Goal: Information Seeking & Learning: Learn about a topic

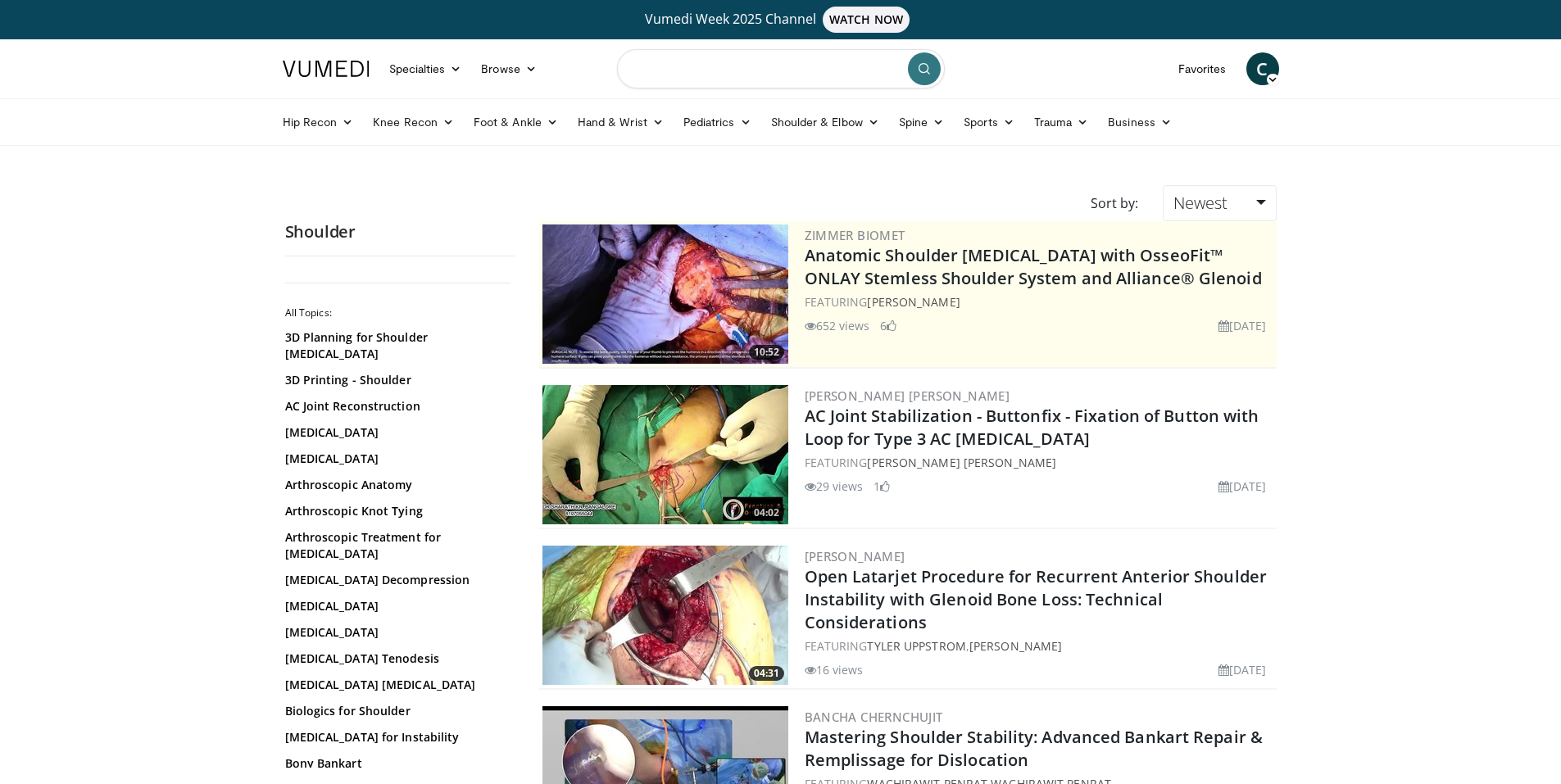
click at [758, 64] on input "Search topics, interventions" at bounding box center [780, 69] width 327 height 40
type input "**********"
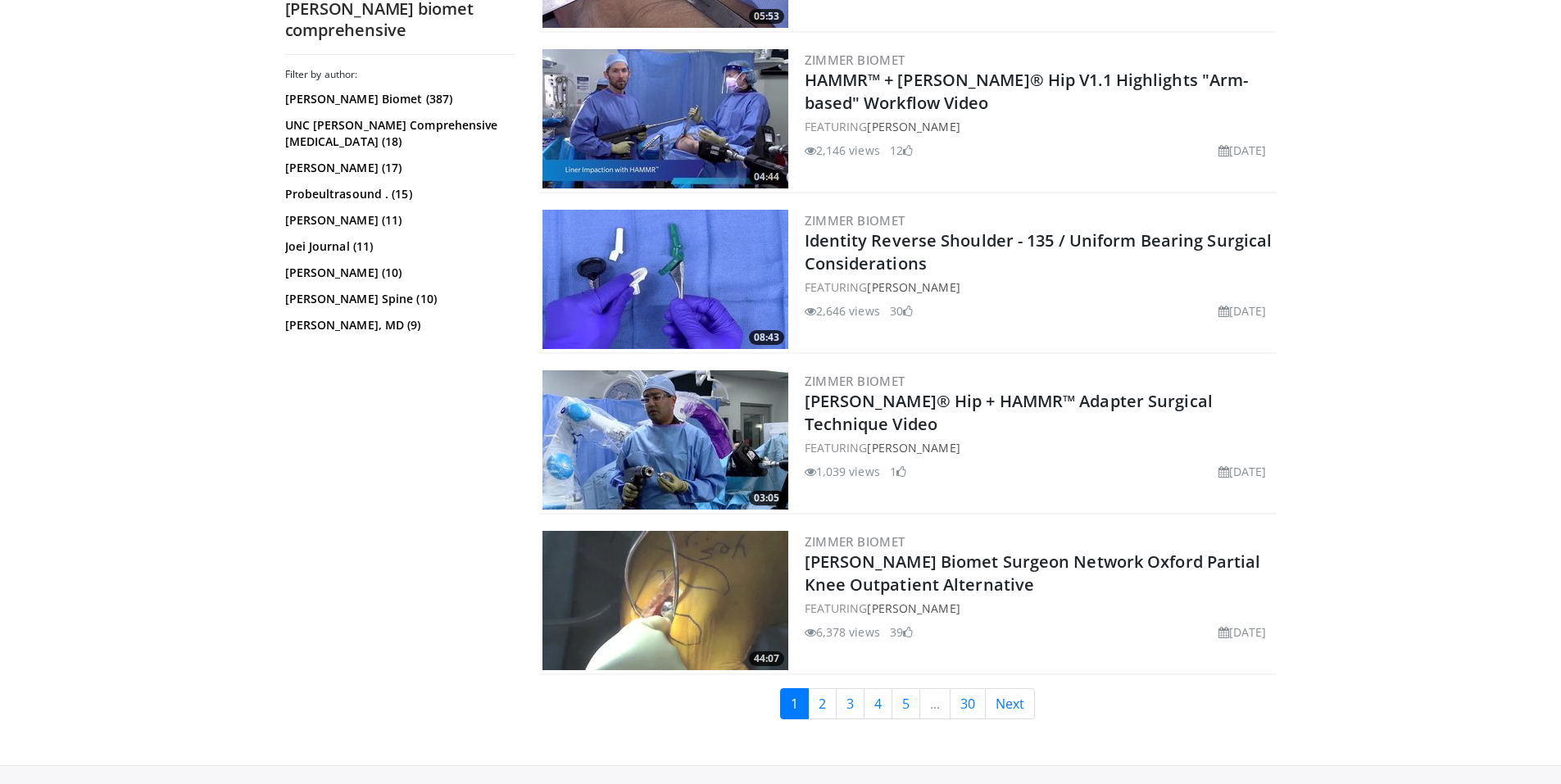
scroll to position [3767, 0]
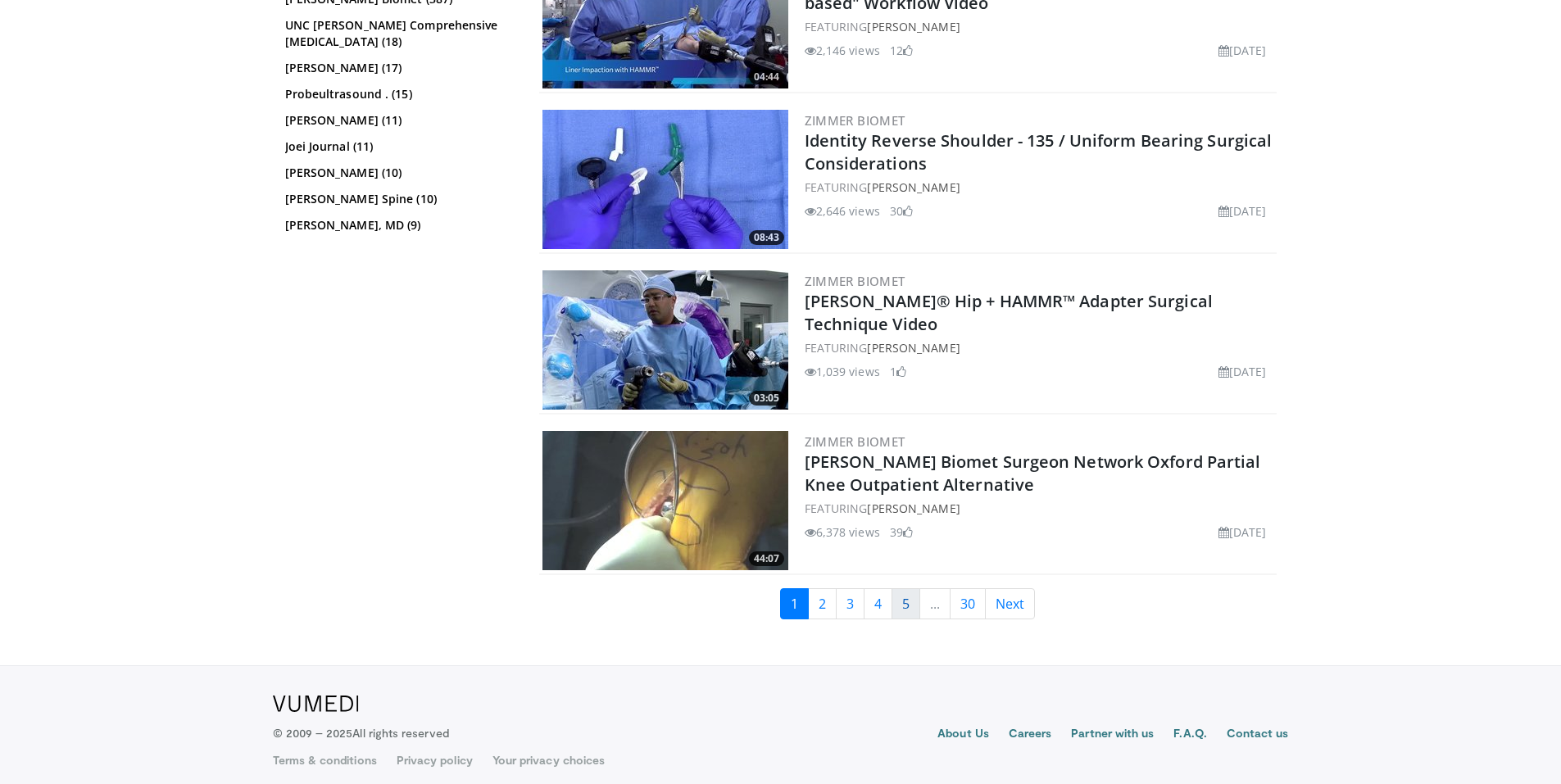
click at [900, 608] on link "5" at bounding box center [905, 603] width 29 height 31
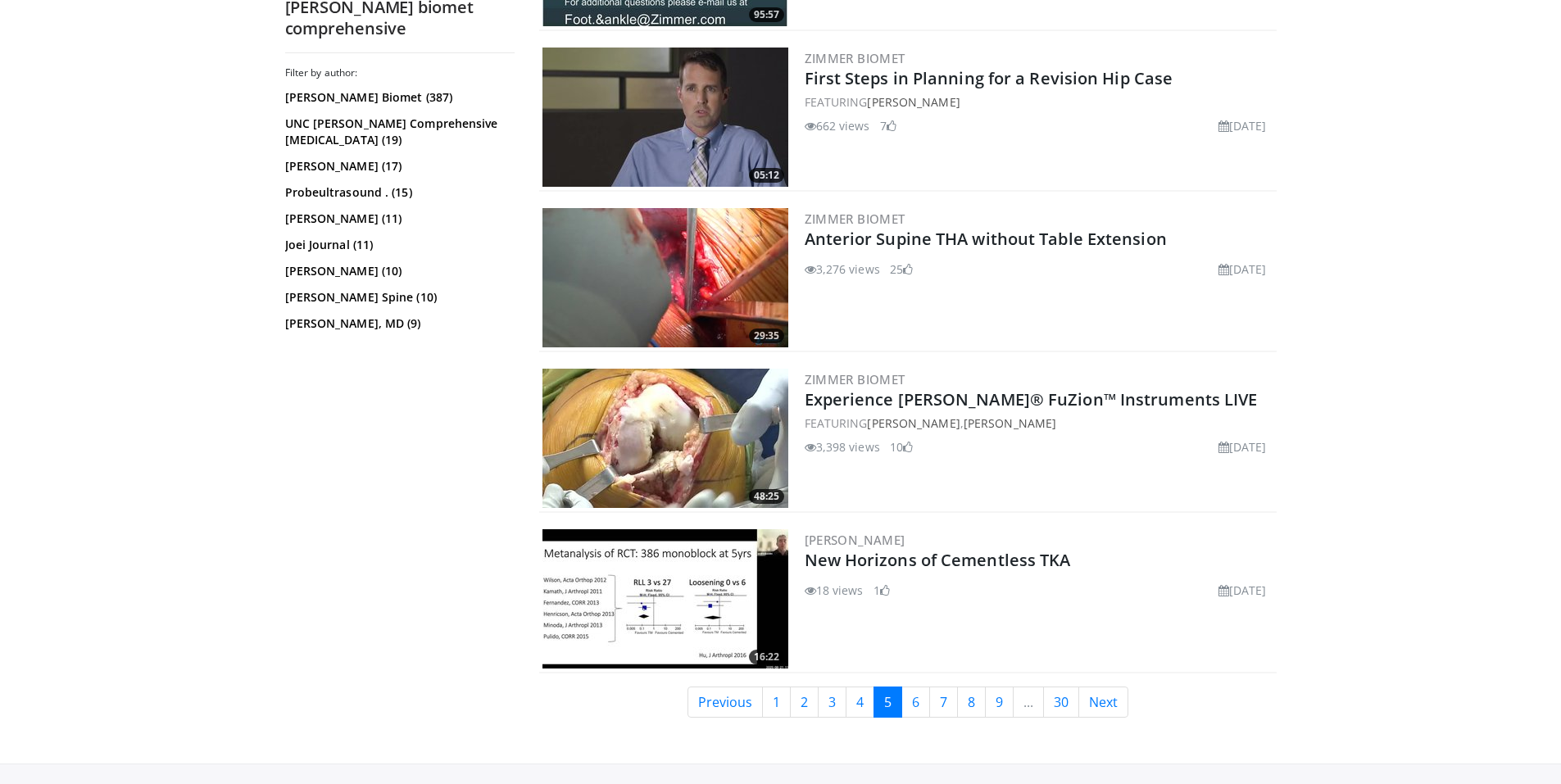
scroll to position [3029, 0]
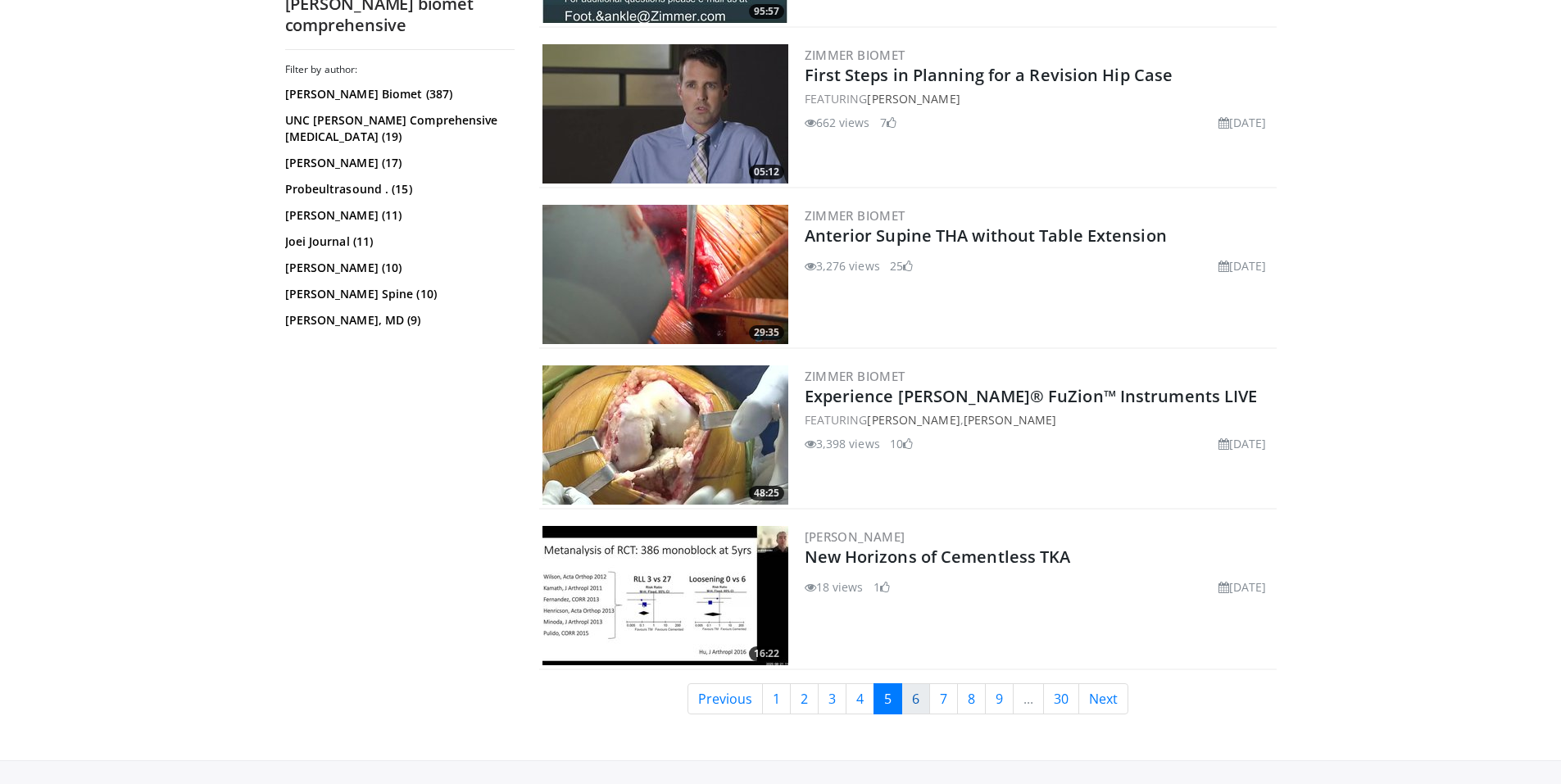
click at [913, 705] on link "6" at bounding box center [915, 698] width 29 height 31
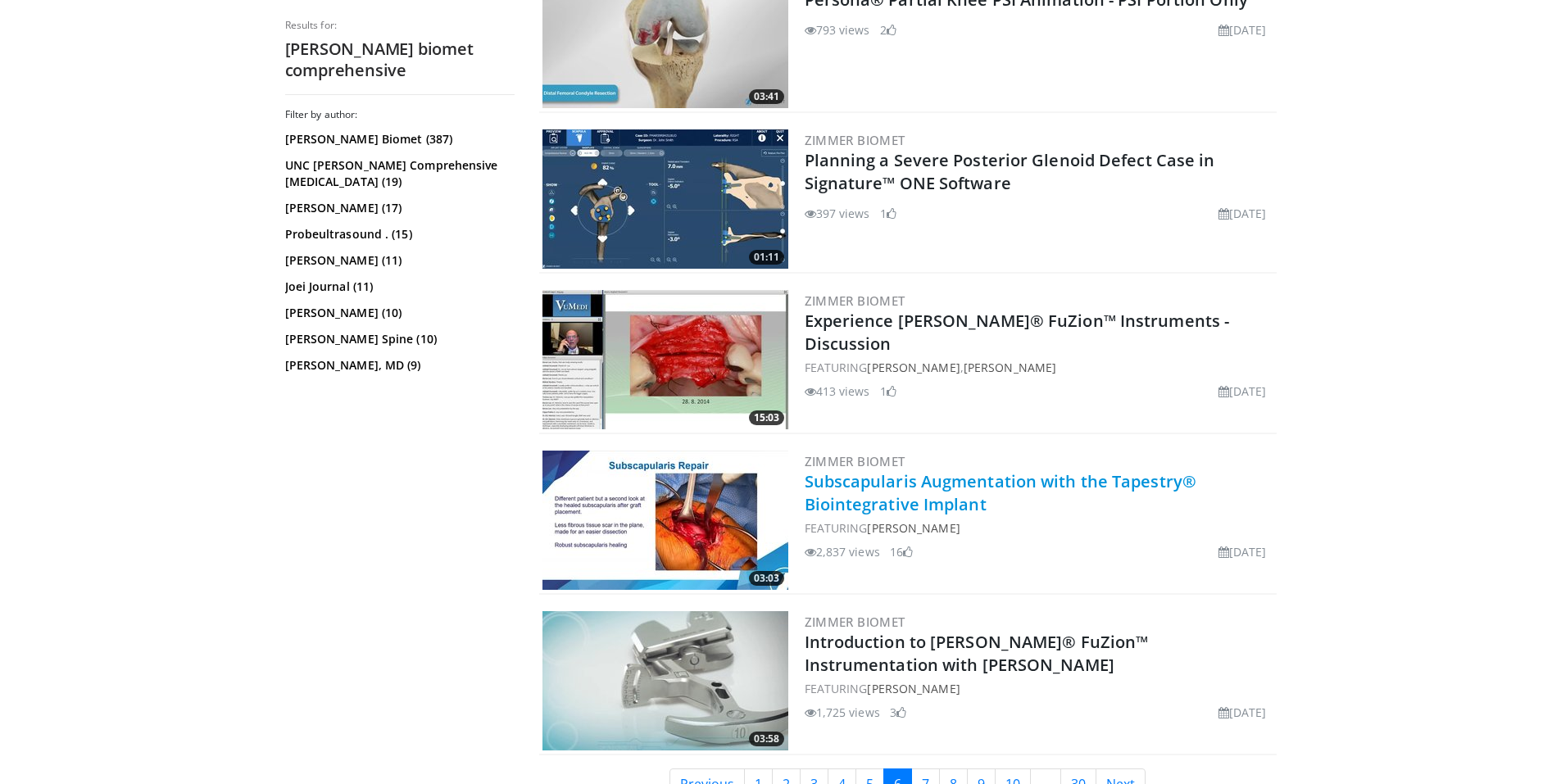
scroll to position [3296, 0]
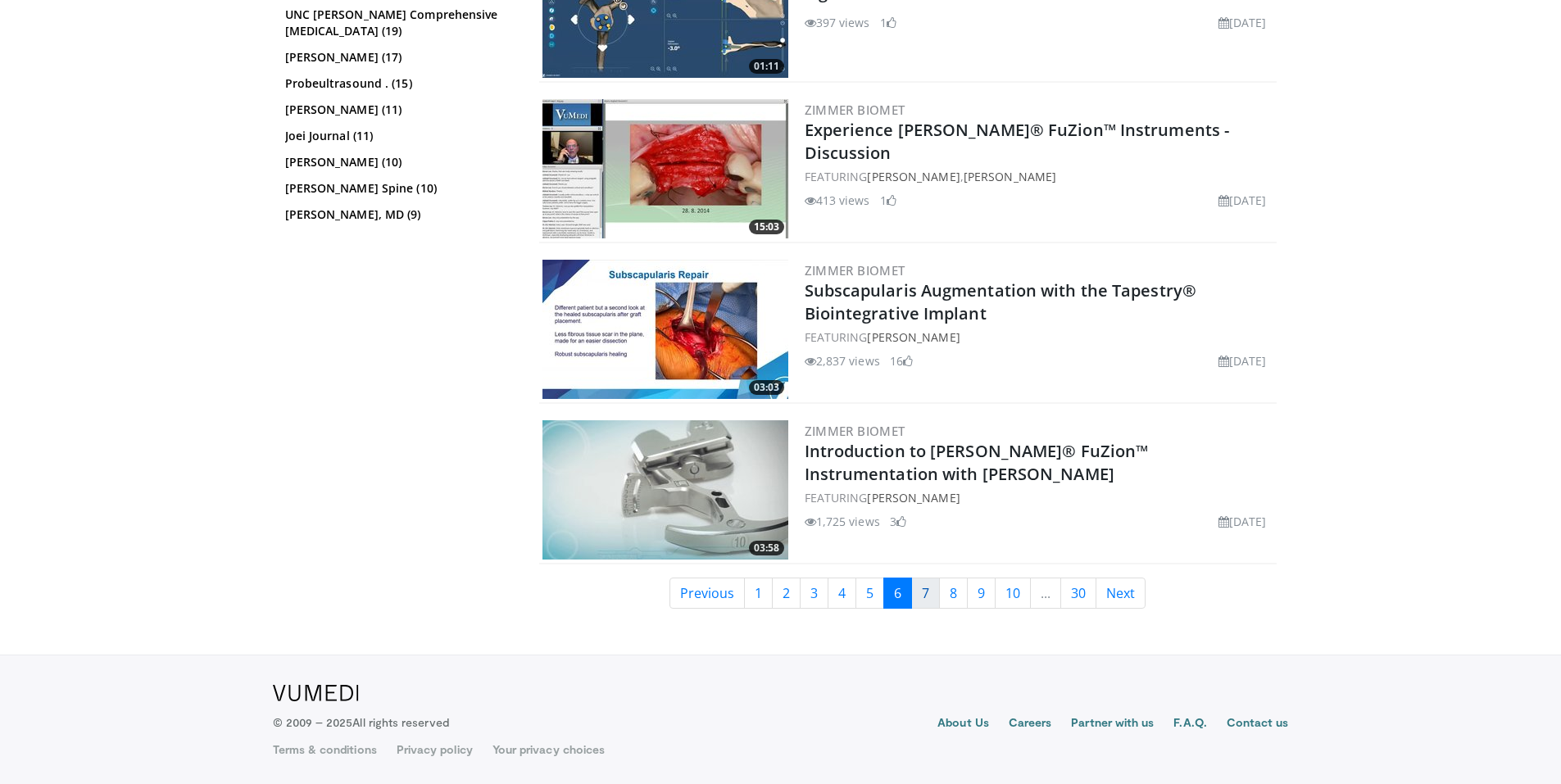
click at [928, 594] on link "7" at bounding box center [925, 592] width 29 height 31
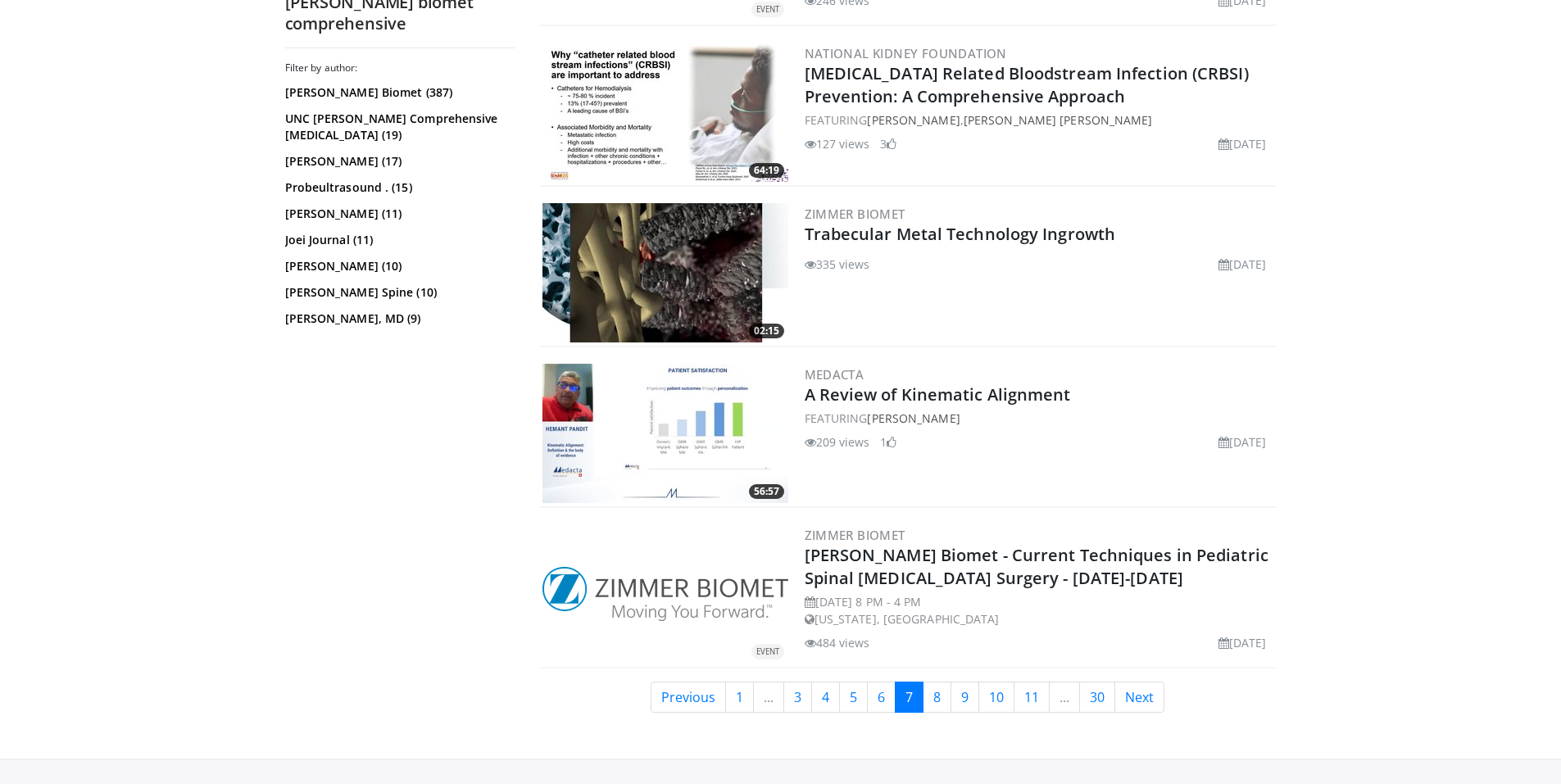
scroll to position [3521, 0]
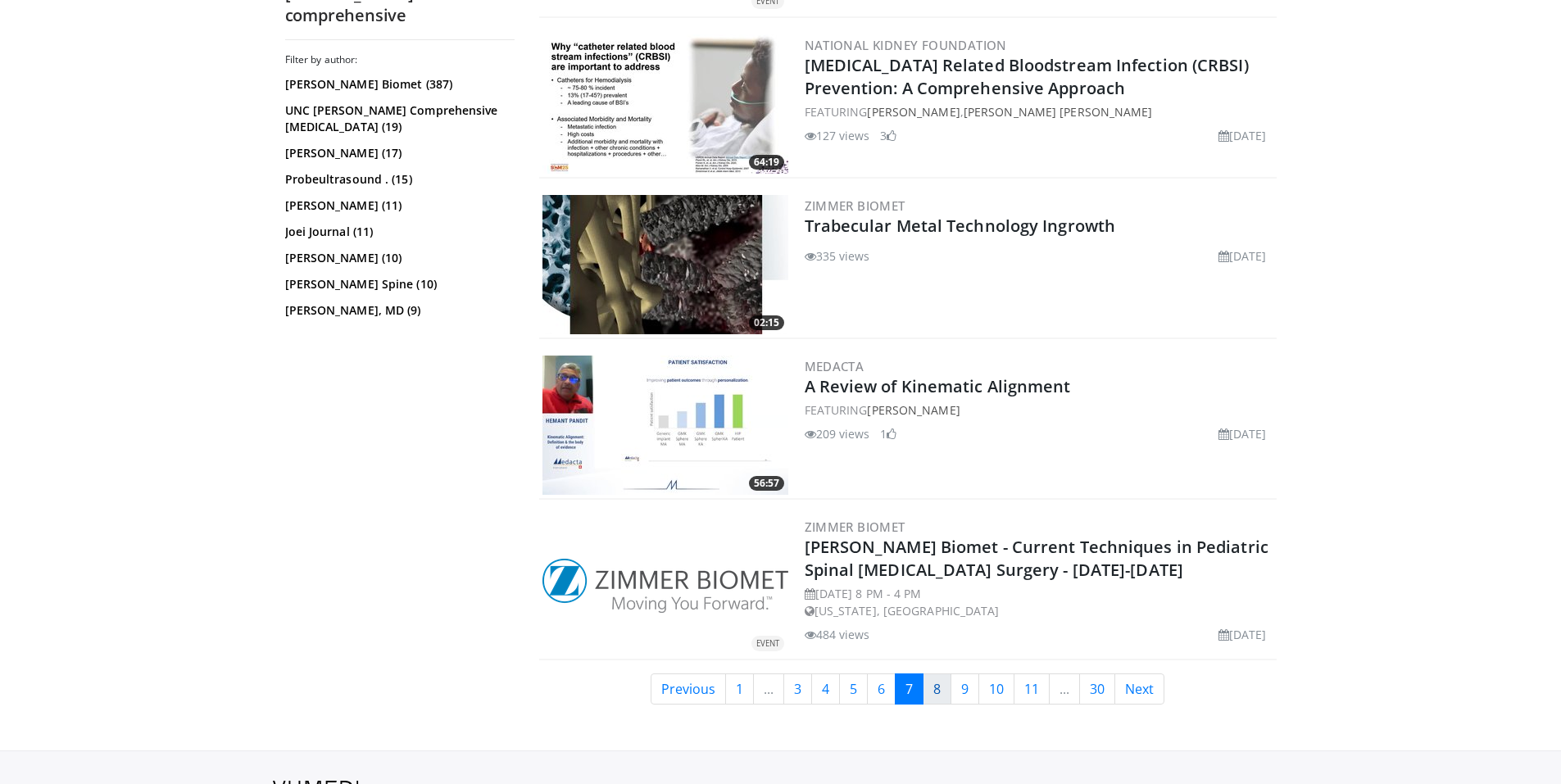
click at [941, 678] on link "8" at bounding box center [937, 688] width 29 height 31
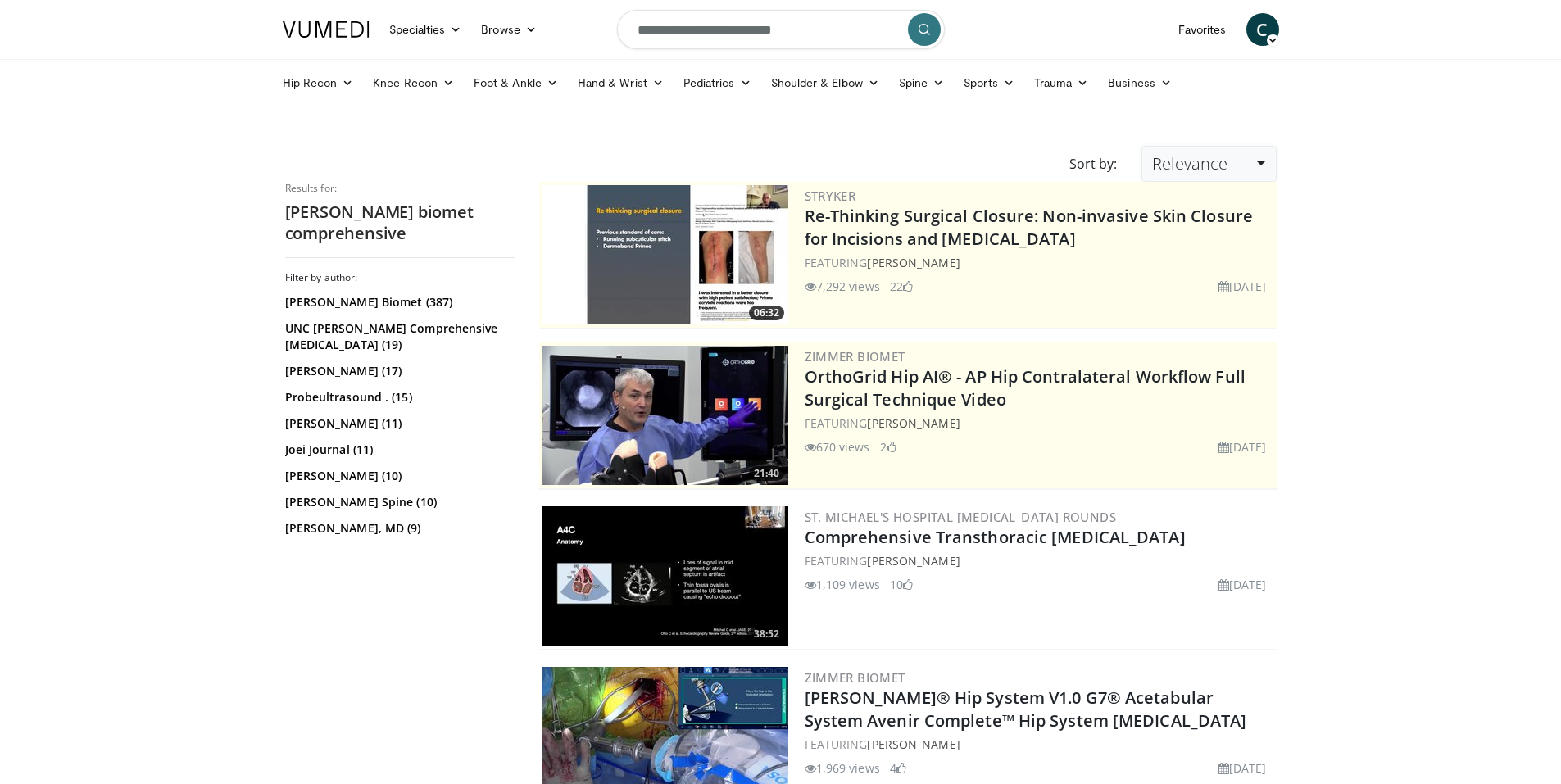
click at [1194, 164] on span "Relevance" at bounding box center [1189, 163] width 75 height 22
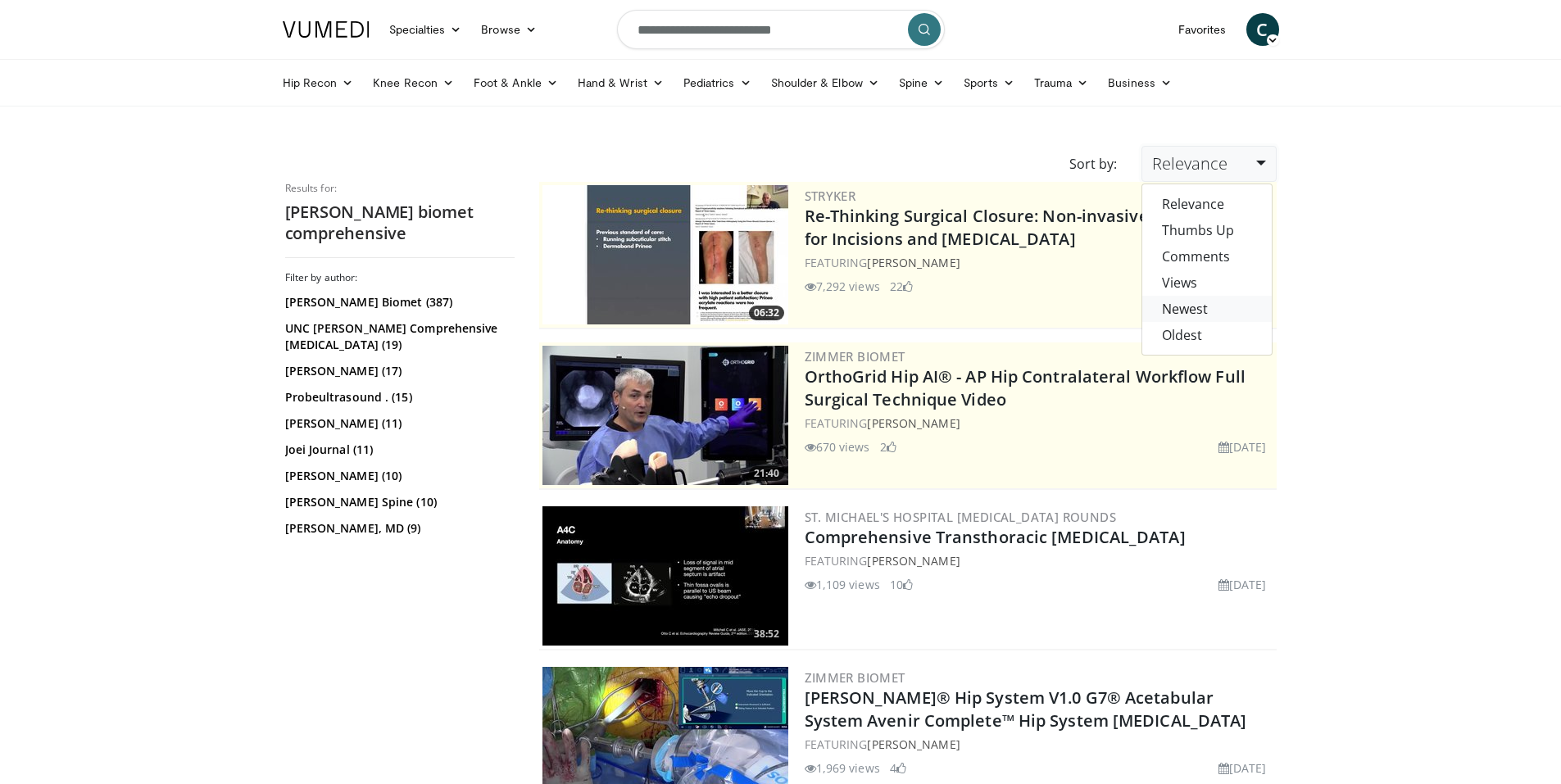
click at [1215, 317] on link "Newest" at bounding box center [1207, 308] width 130 height 27
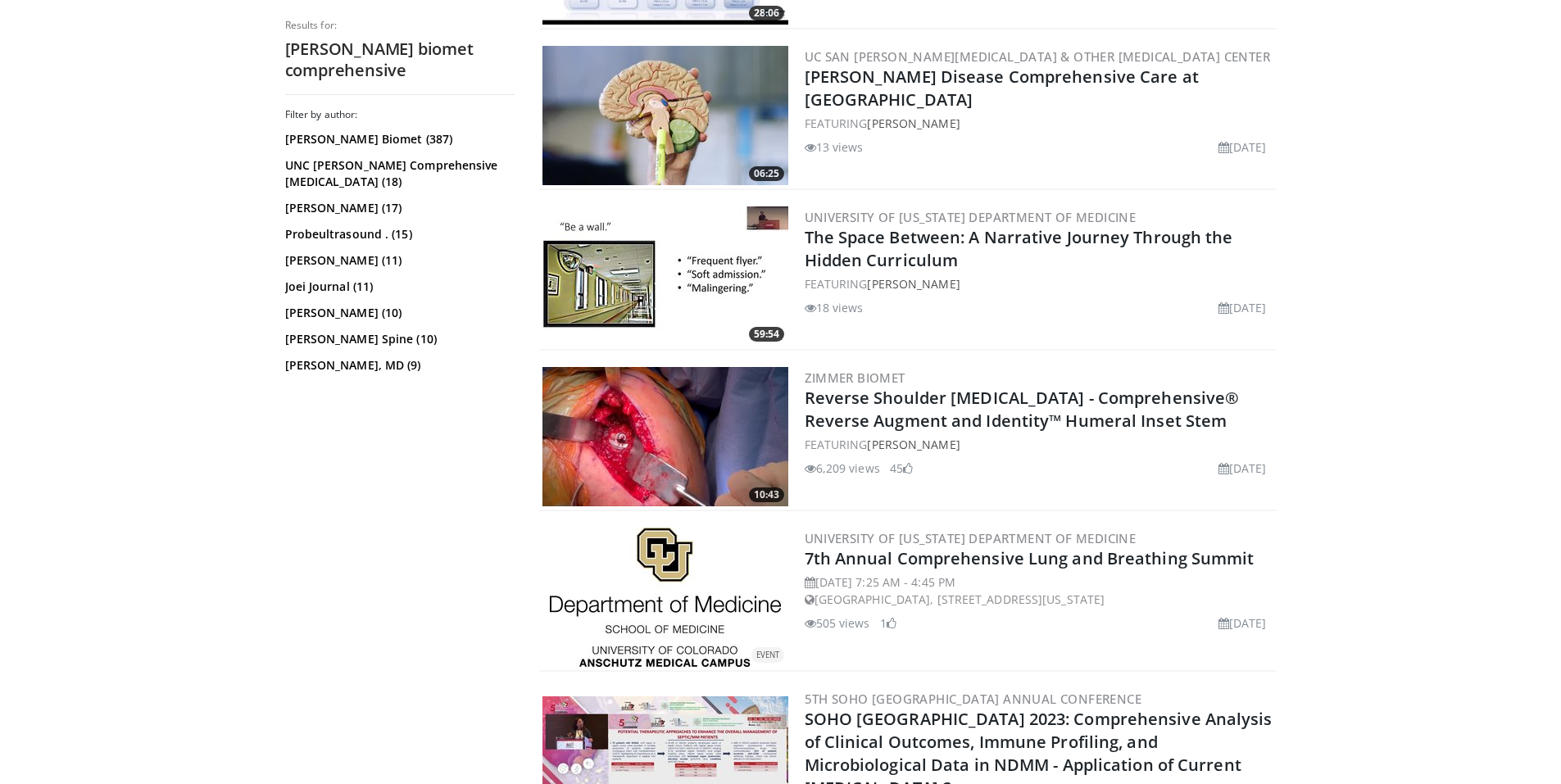
scroll to position [3959, 0]
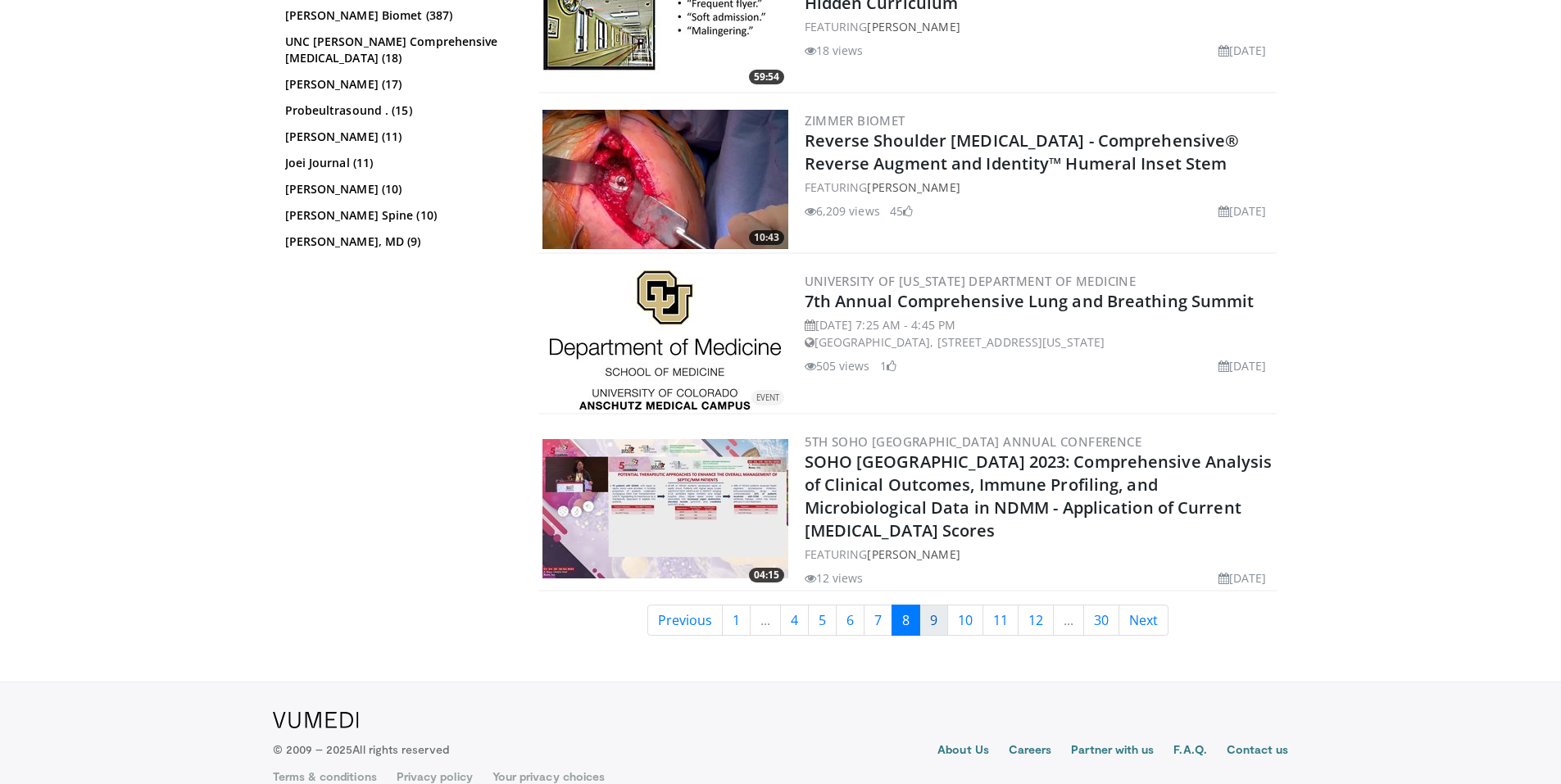
click at [942, 606] on link "9" at bounding box center [933, 619] width 29 height 31
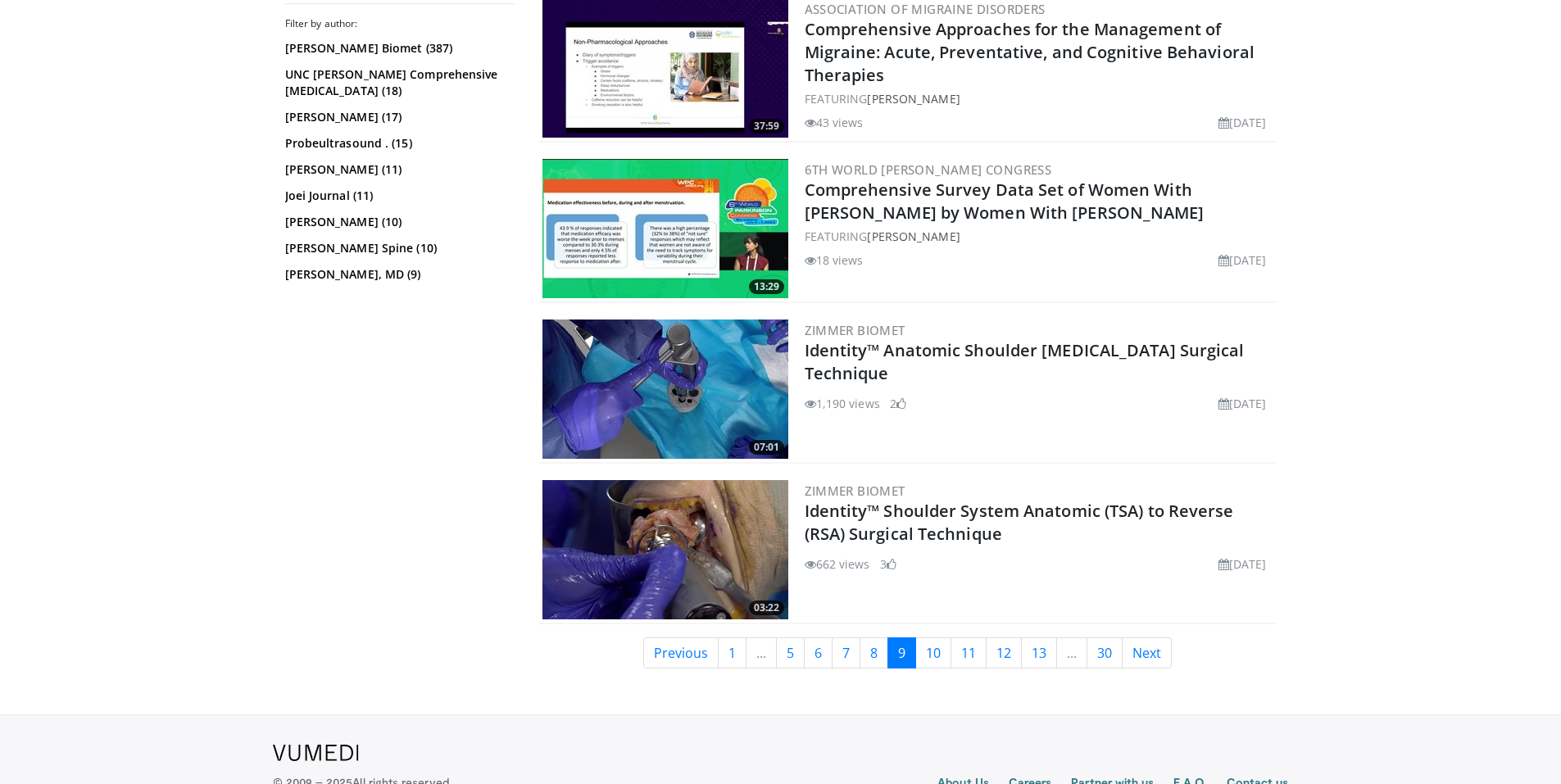
scroll to position [3778, 0]
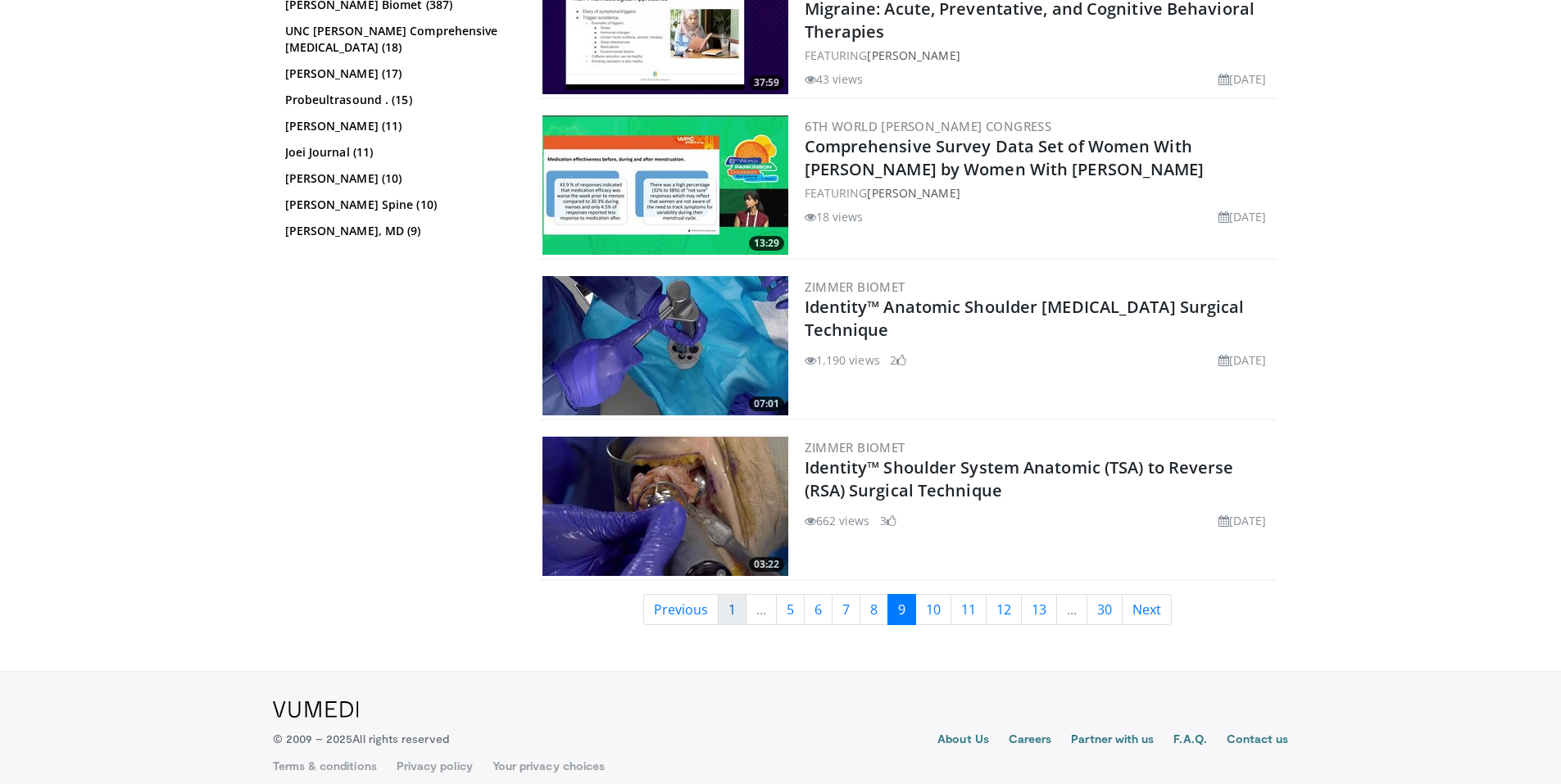
click at [724, 598] on link "1" at bounding box center [732, 608] width 29 height 31
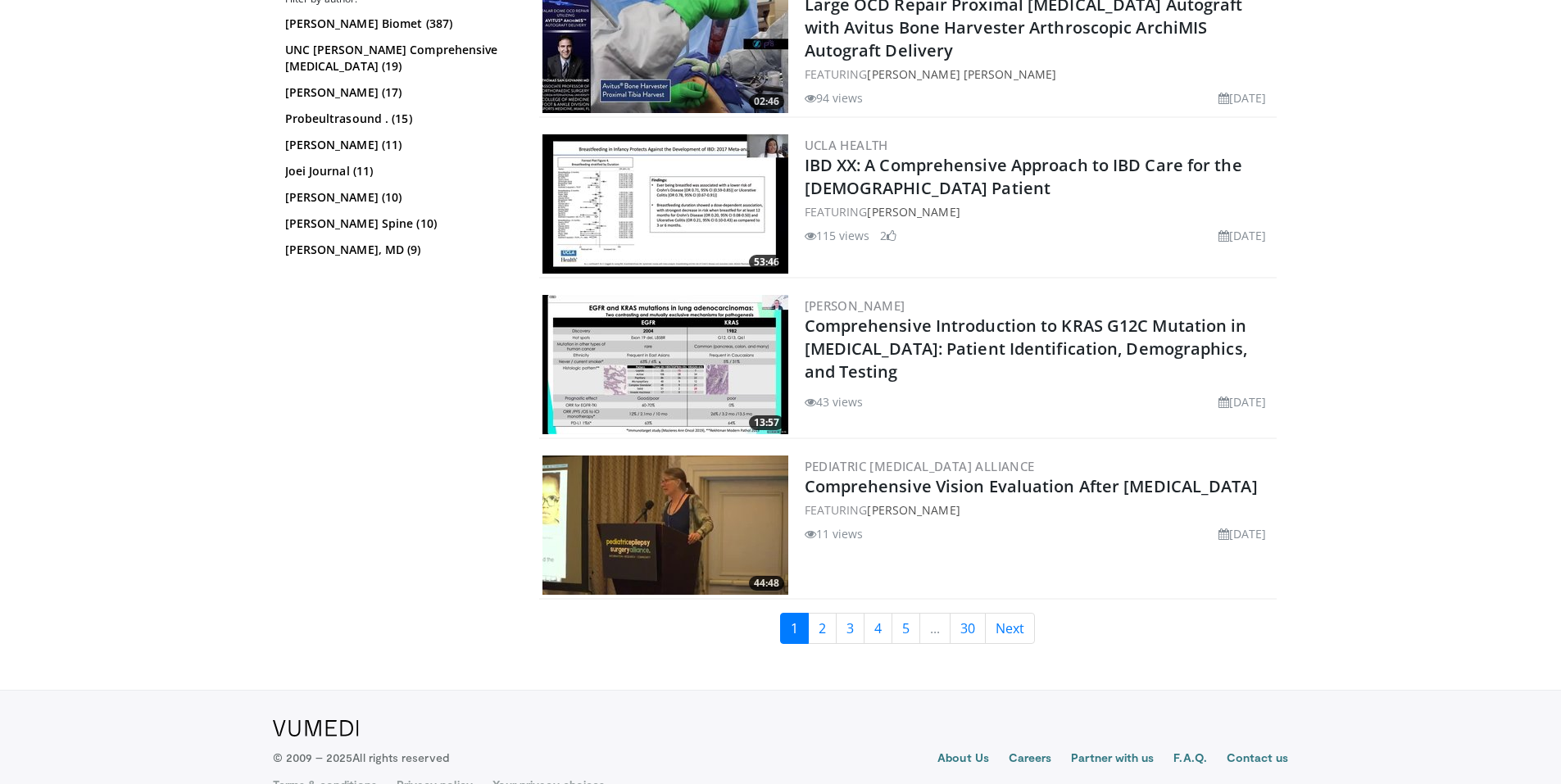
scroll to position [3938, 0]
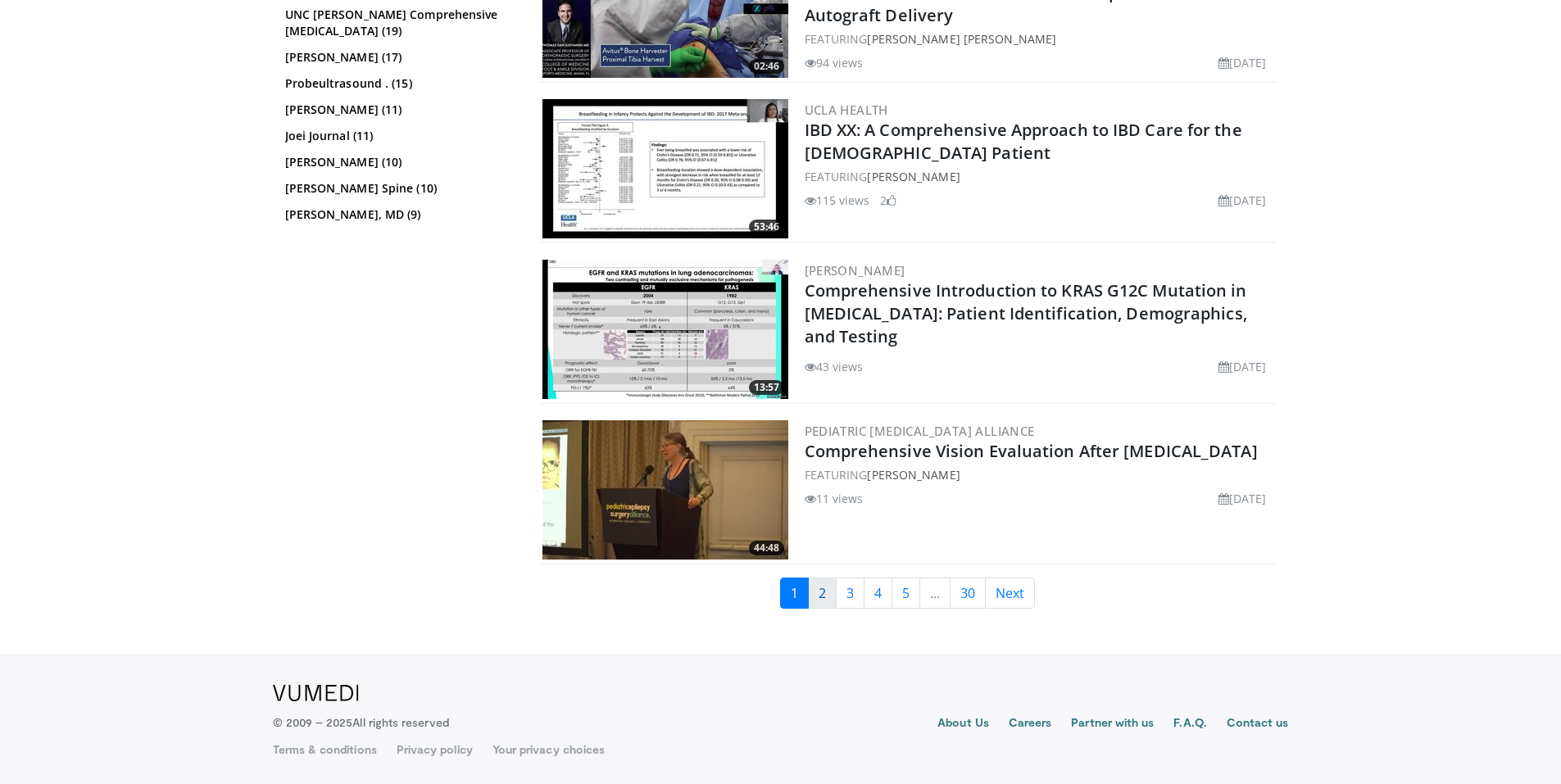
click at [818, 597] on link "2" at bounding box center [822, 592] width 29 height 31
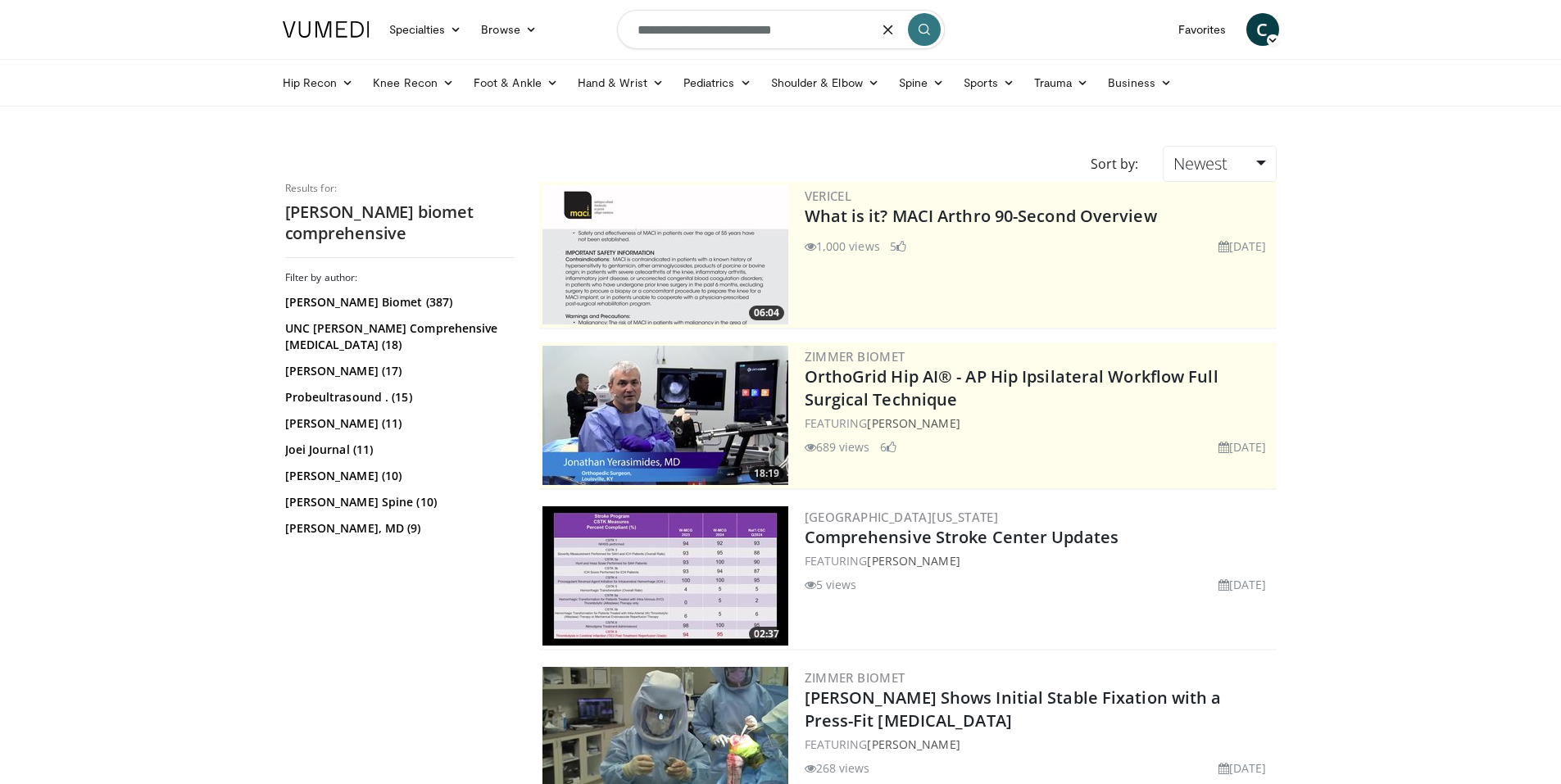
click at [829, 13] on input "**********" at bounding box center [780, 30] width 327 height 40
click at [828, 13] on input "**********" at bounding box center [780, 30] width 327 height 40
type input "********"
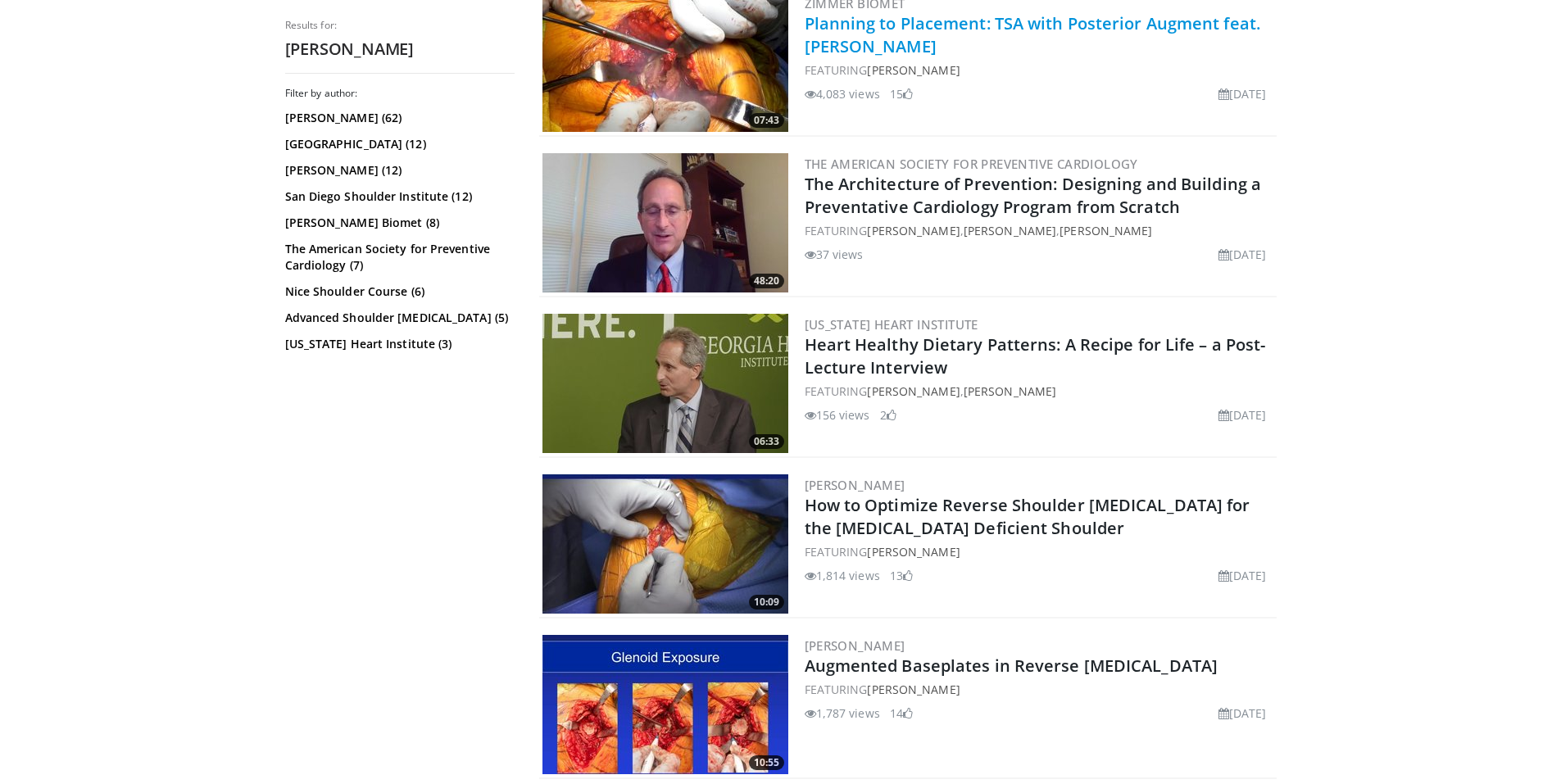
scroll to position [1637, 0]
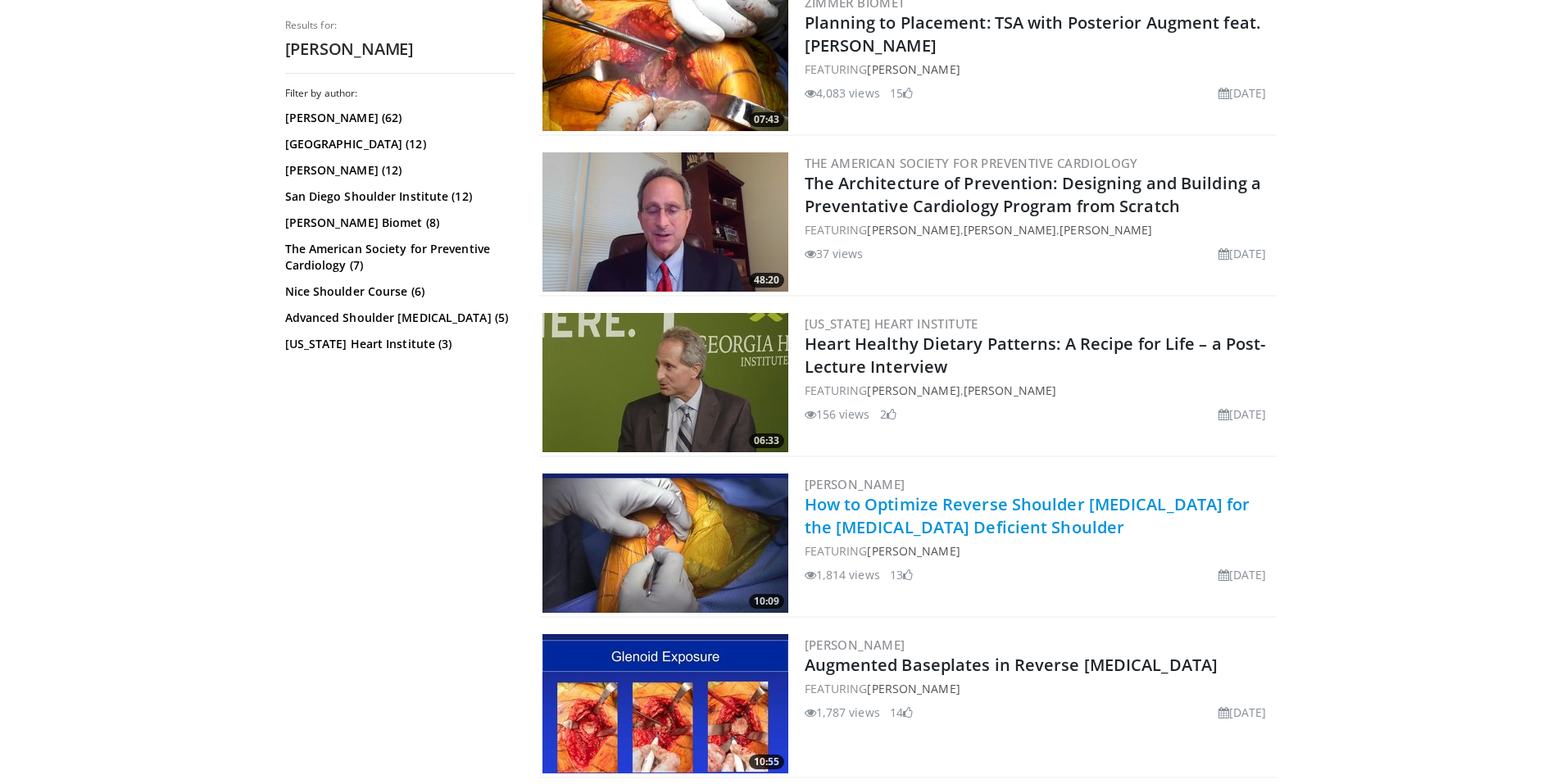
click at [1000, 527] on link "How to Optimize Reverse Shoulder [MEDICAL_DATA] for the [MEDICAL_DATA] Deficien…" at bounding box center [1027, 516] width 446 height 45
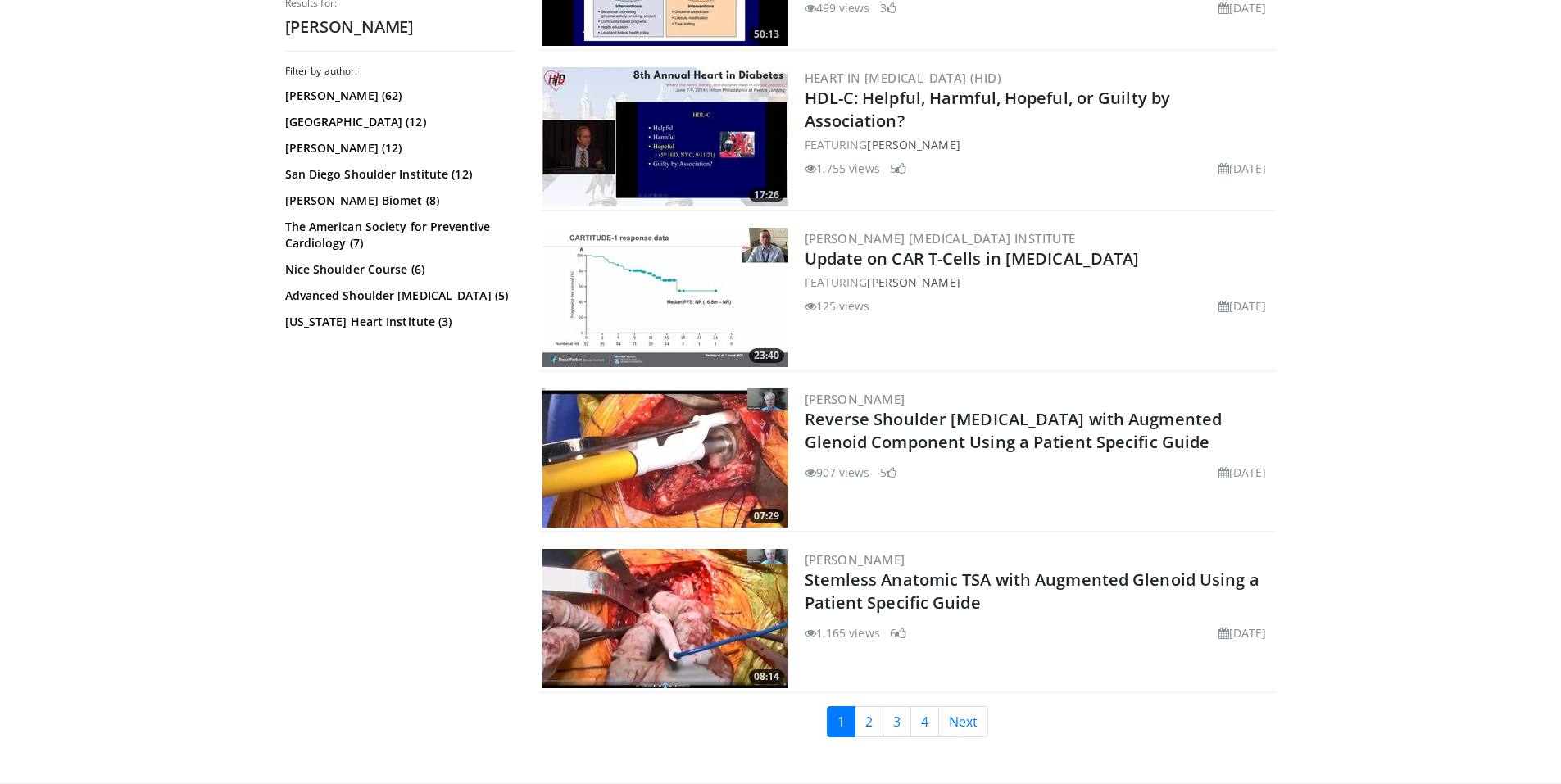
scroll to position [3849, 0]
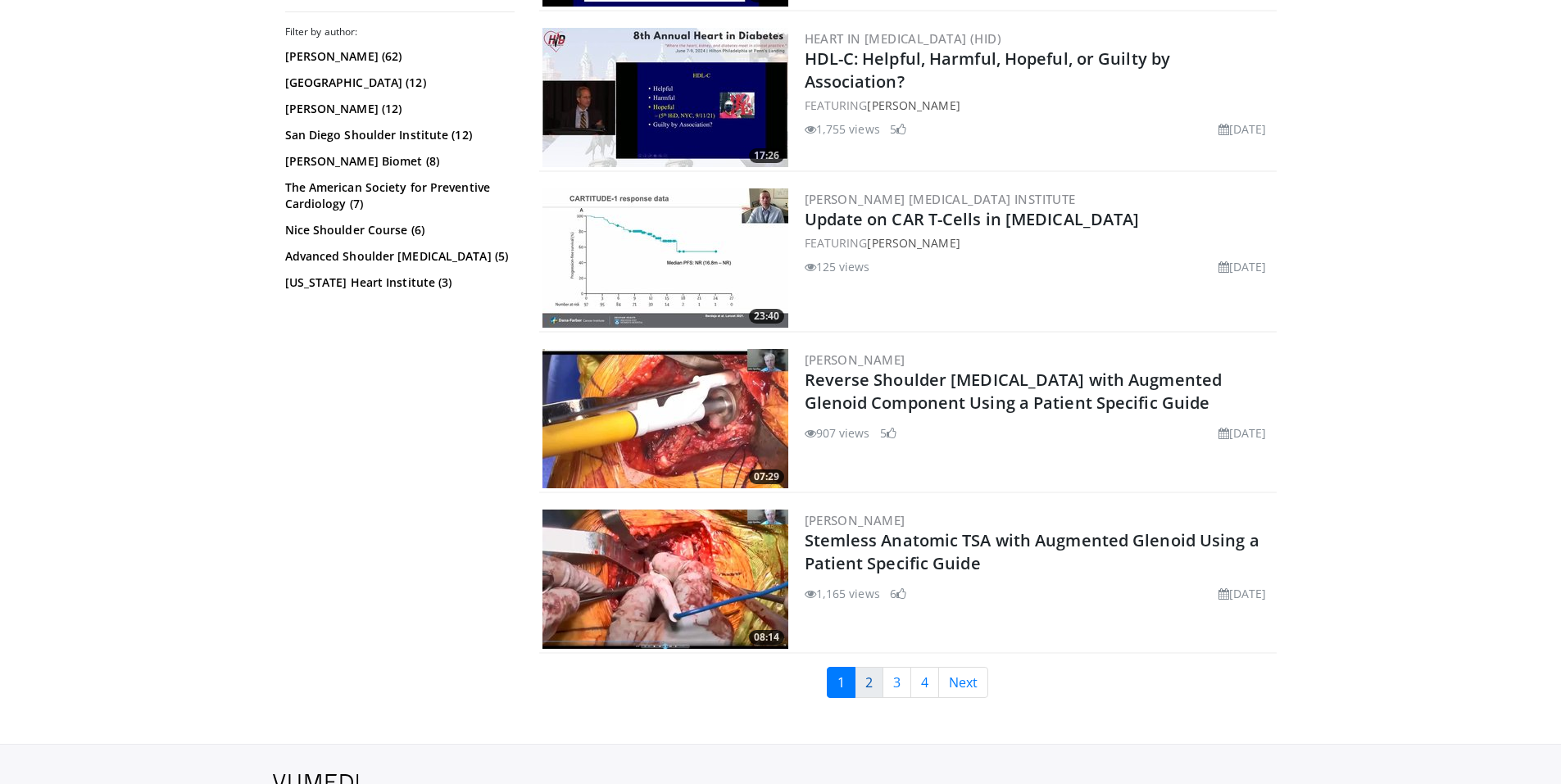
click at [869, 688] on link "2" at bounding box center [869, 681] width 29 height 31
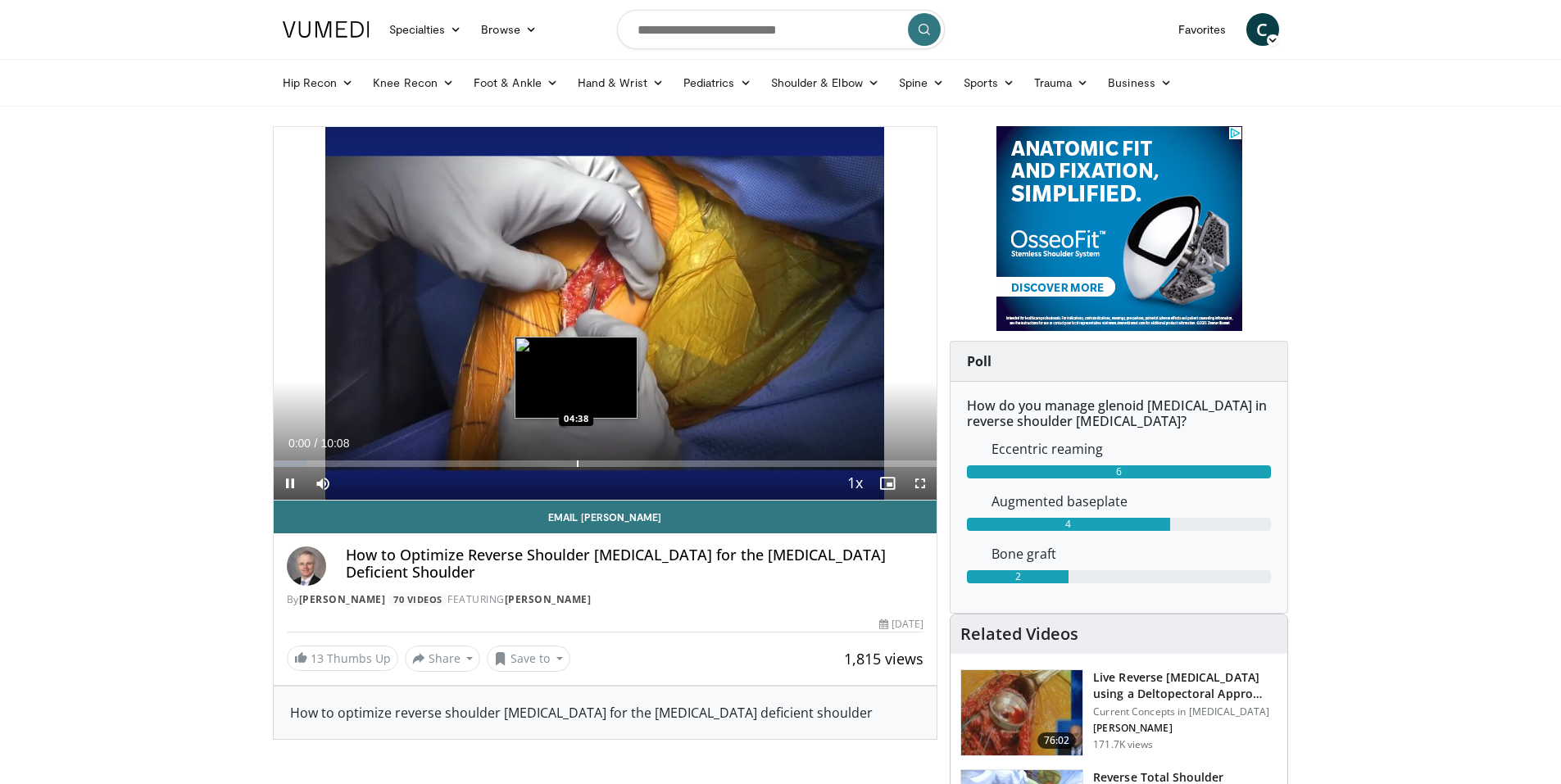
click at [577, 465] on div "Progress Bar" at bounding box center [578, 463] width 2 height 7
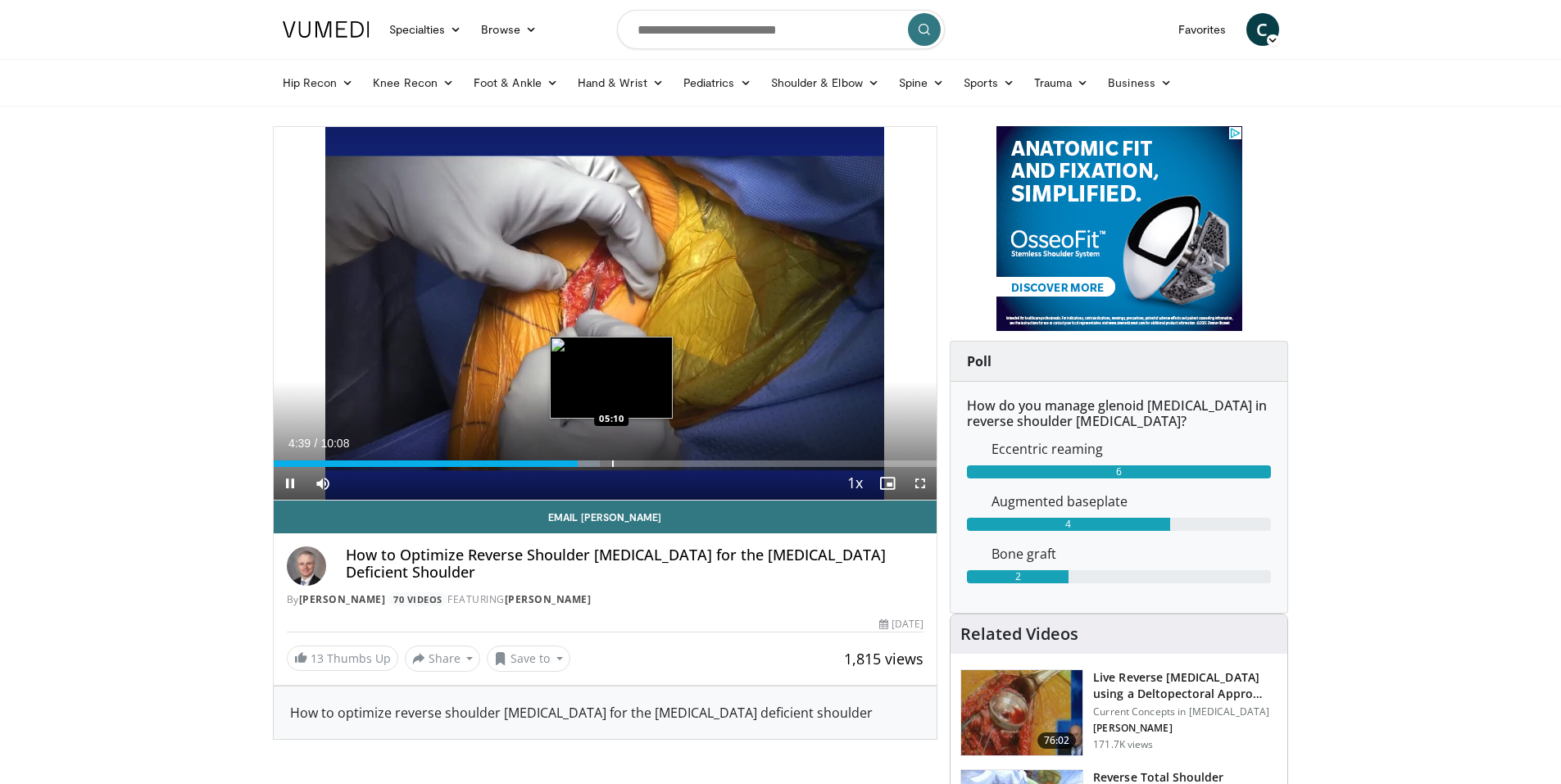
click at [611, 458] on div "Loaded : 49.27% 04:39 05:10" at bounding box center [605, 459] width 664 height 16
click at [669, 460] on div "Progress Bar" at bounding box center [670, 463] width 2 height 7
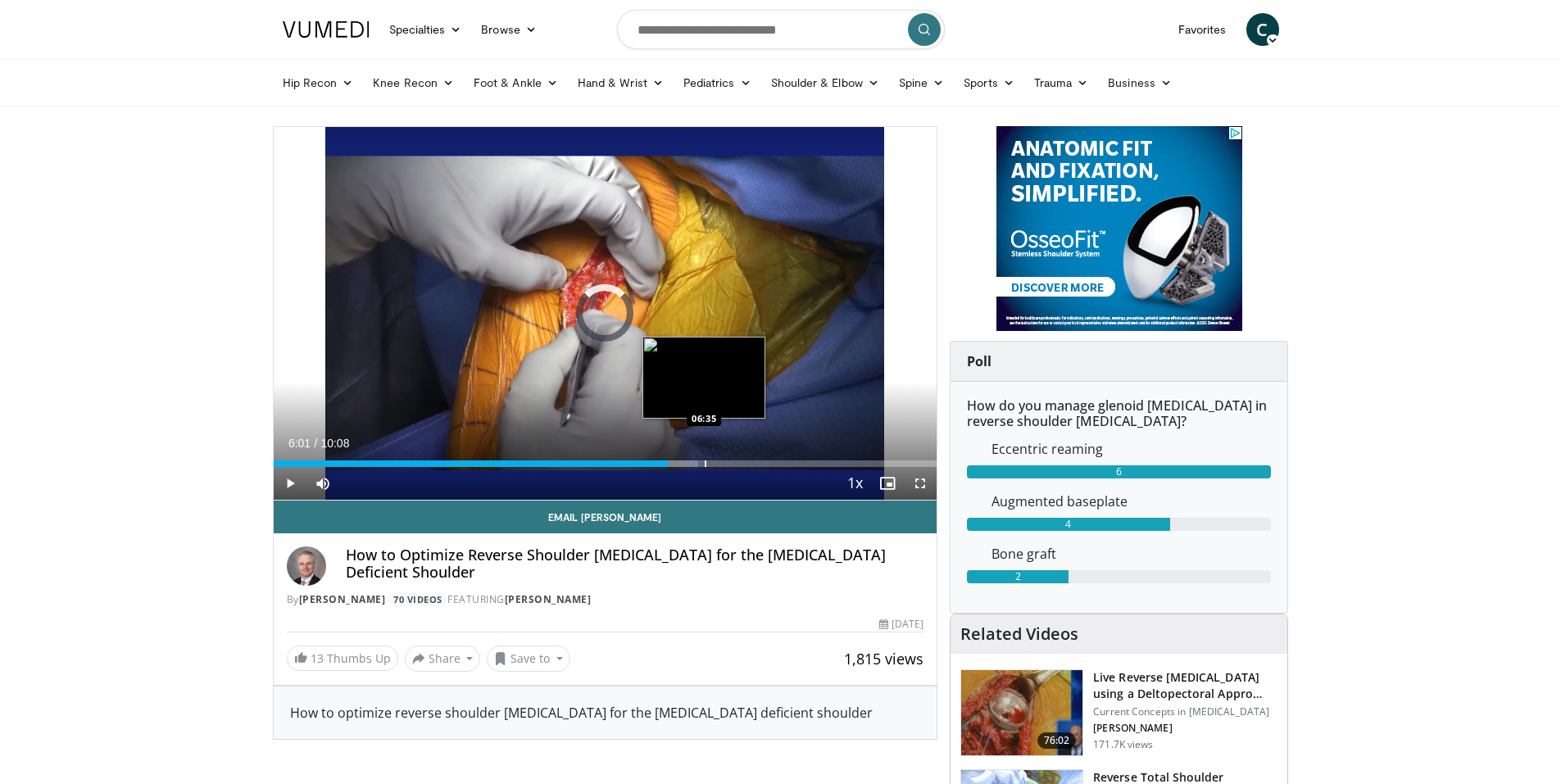
click at [704, 460] on div "Progress Bar" at bounding box center [705, 463] width 2 height 7
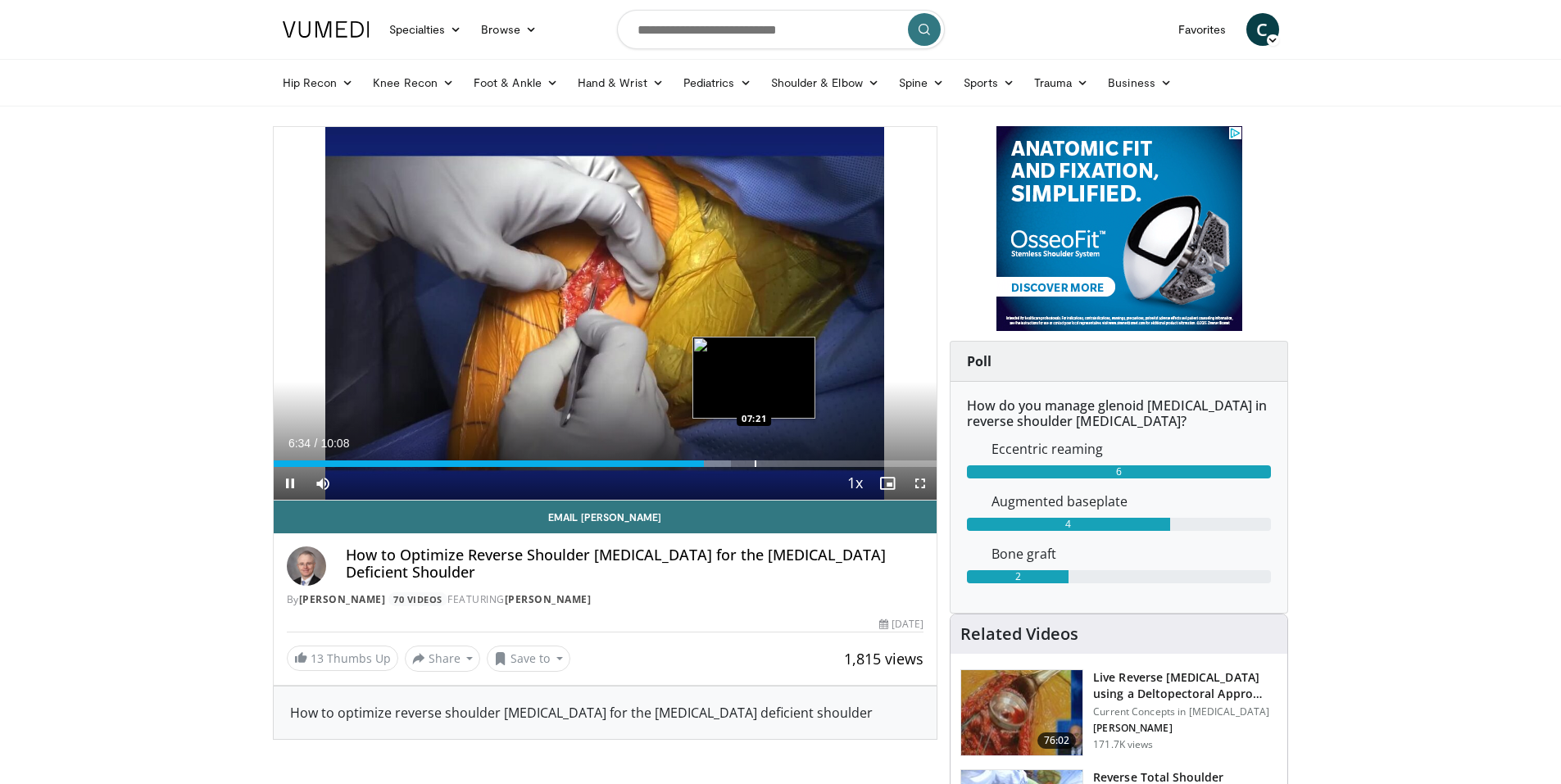
click at [755, 462] on div "Progress Bar" at bounding box center [756, 463] width 2 height 7
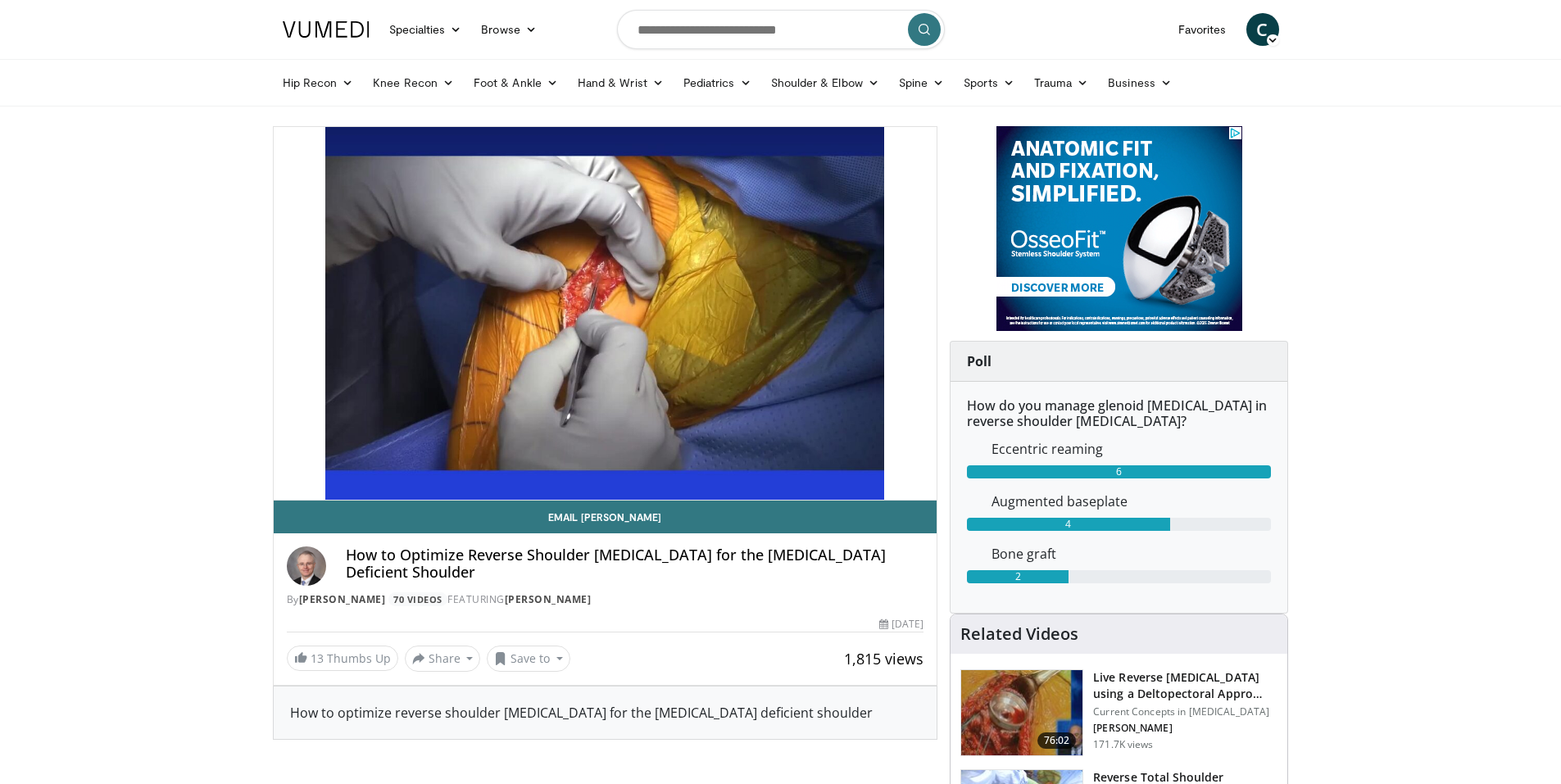
click at [775, 462] on video-js "**********" at bounding box center [605, 313] width 664 height 374
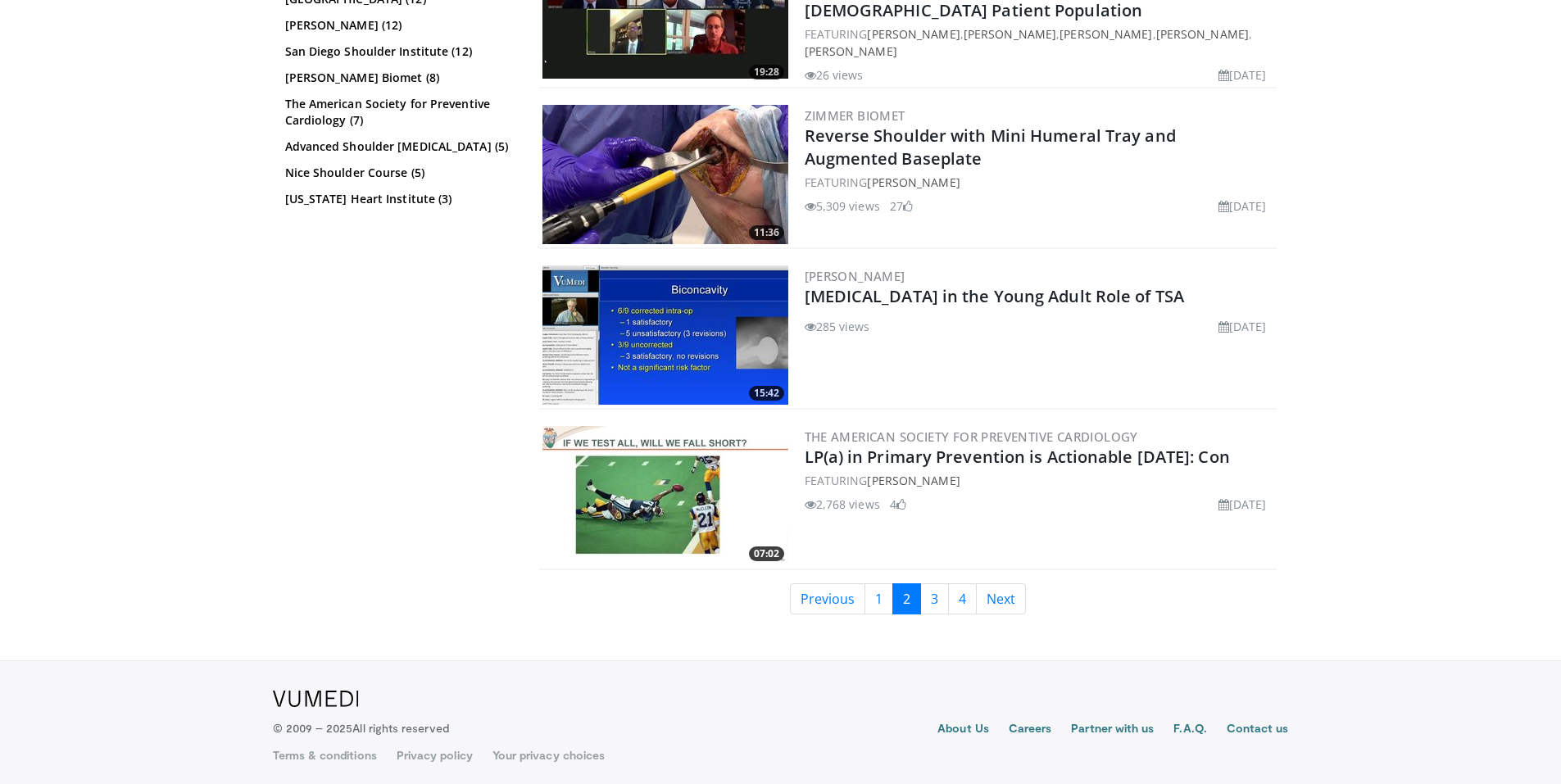
scroll to position [3949, 0]
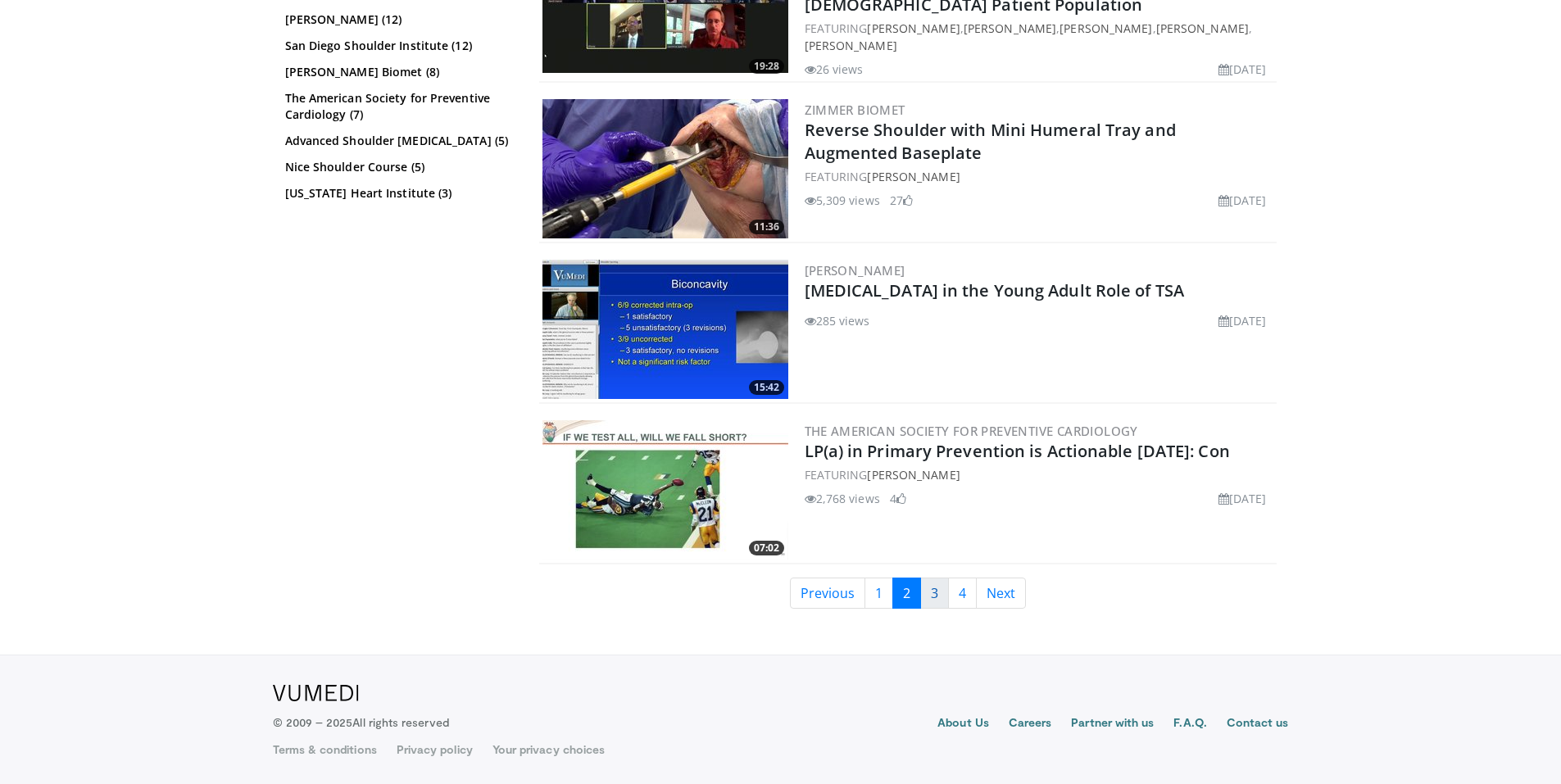
click at [931, 593] on link "3" at bounding box center [934, 592] width 29 height 31
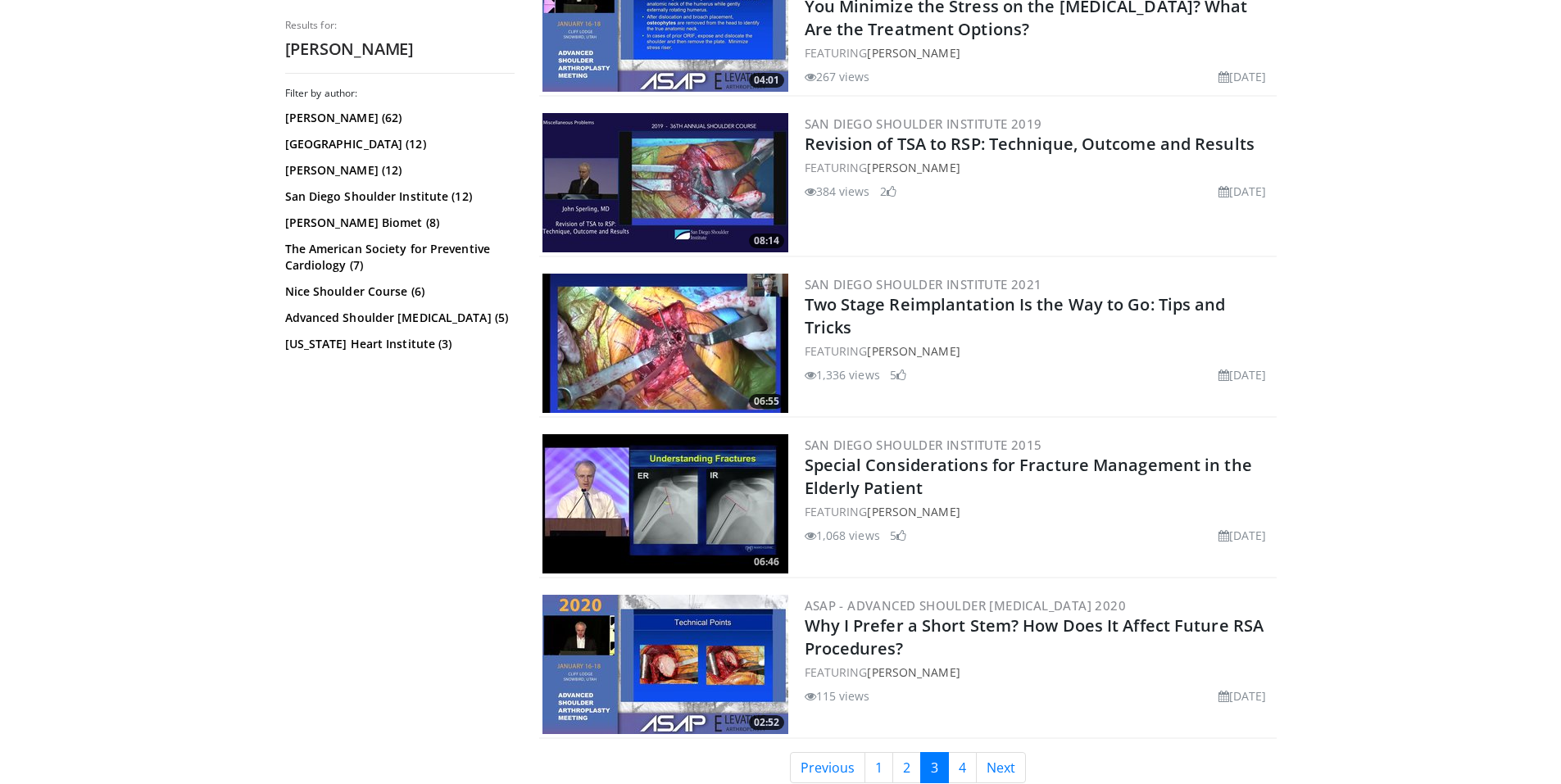
scroll to position [3685, 0]
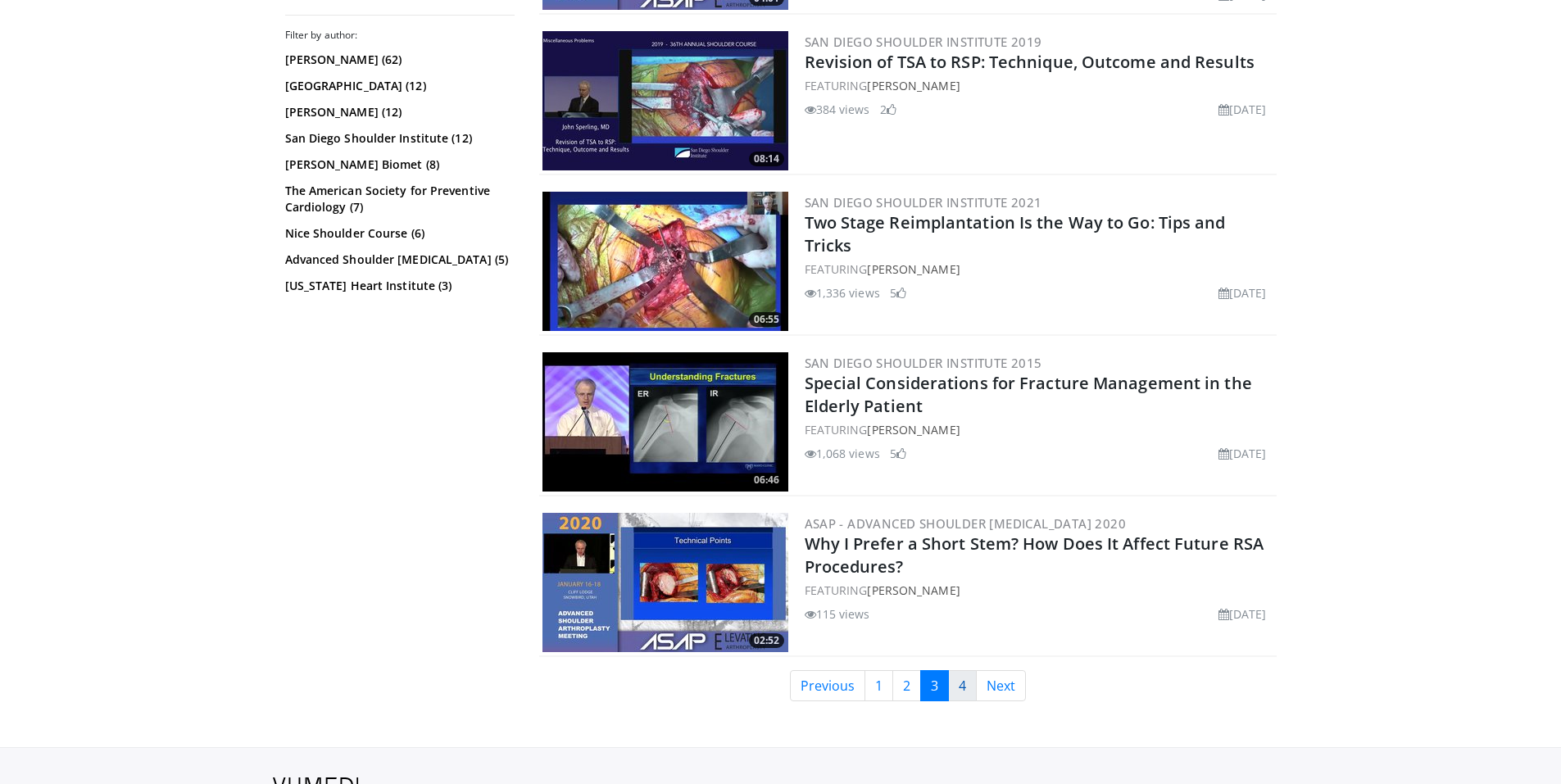
click at [961, 683] on link "4" at bounding box center [962, 684] width 29 height 31
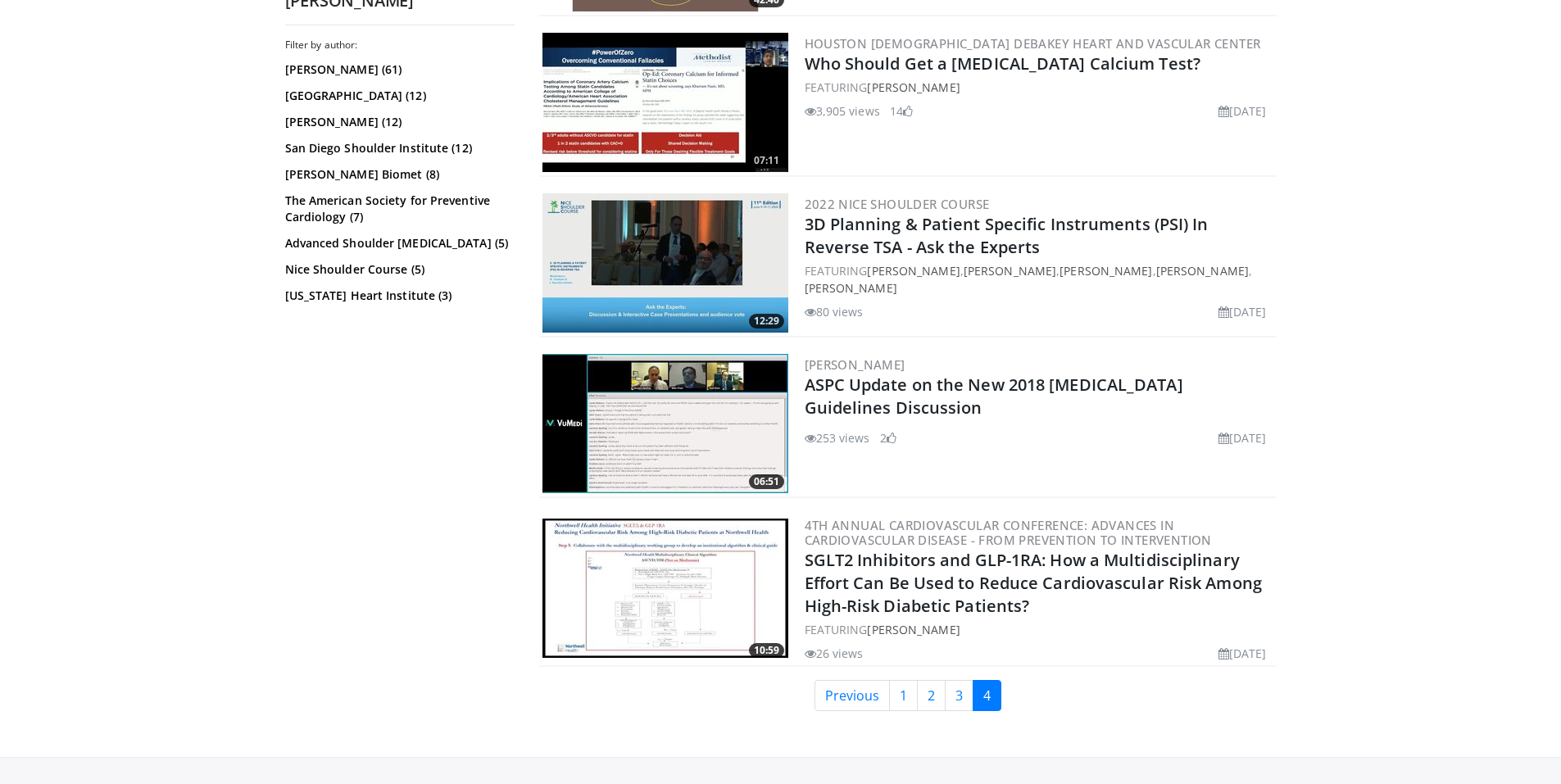
scroll to position [2983, 0]
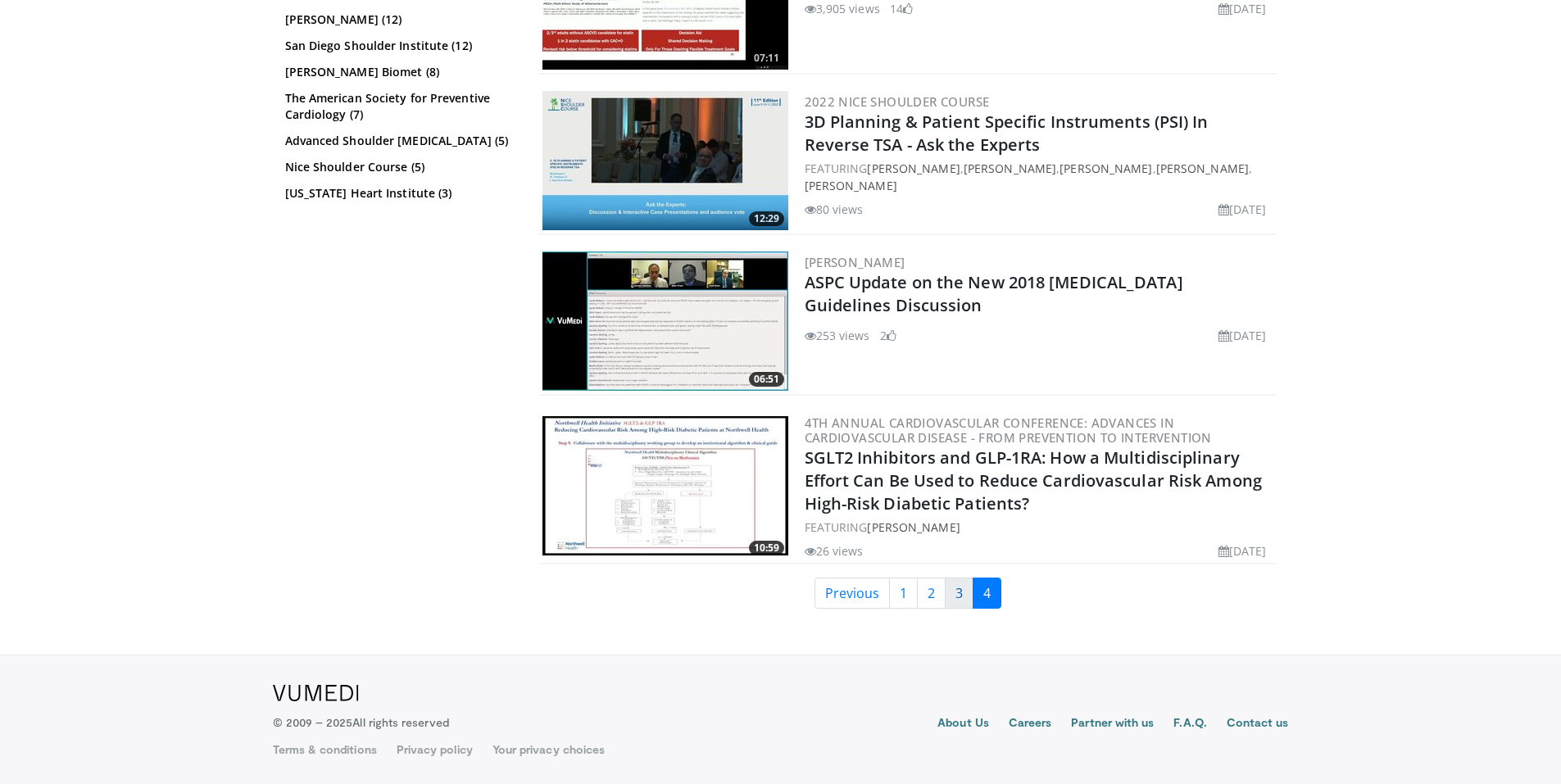
click at [951, 598] on link "3" at bounding box center [959, 592] width 29 height 31
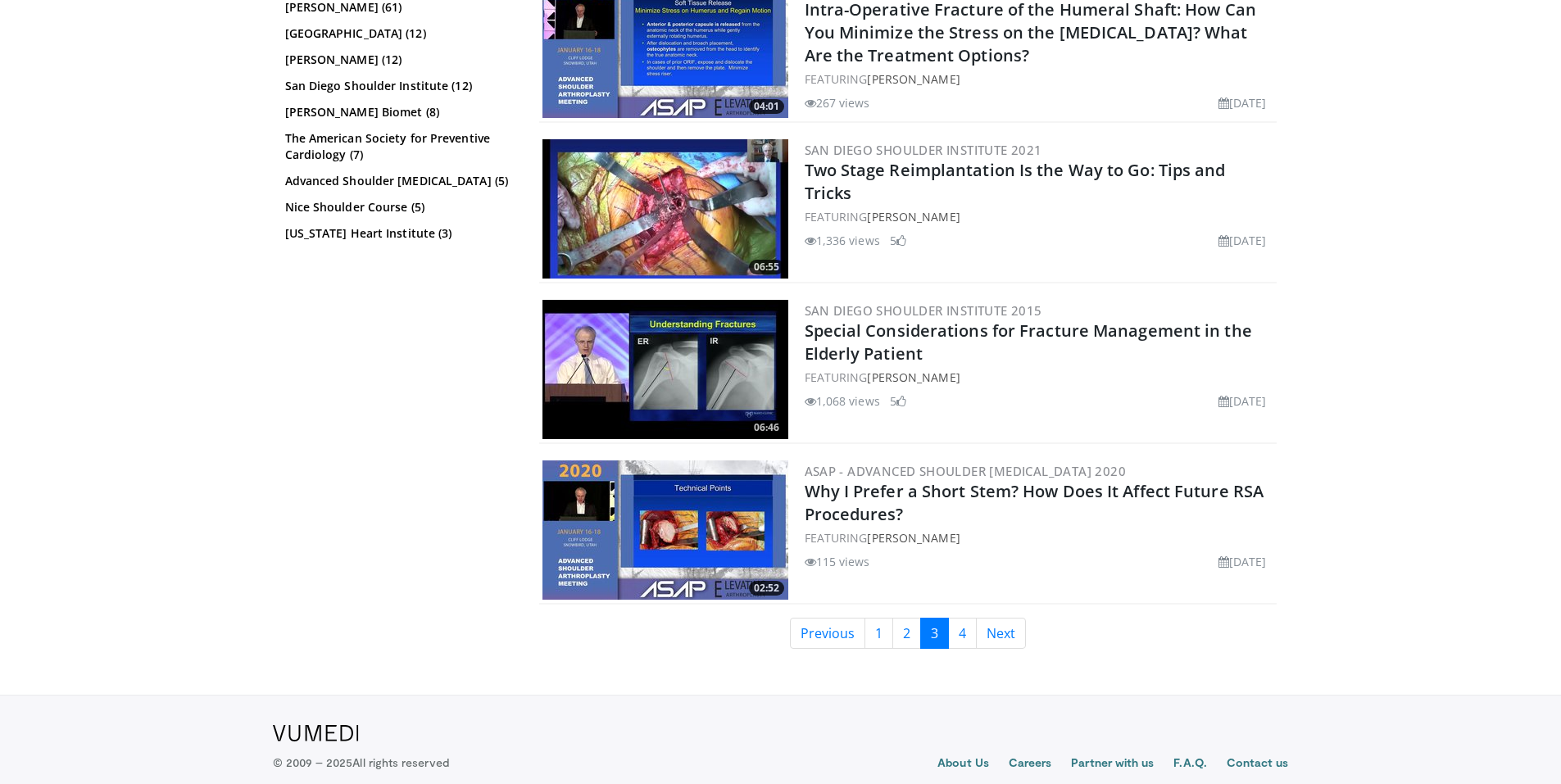
scroll to position [3767, 0]
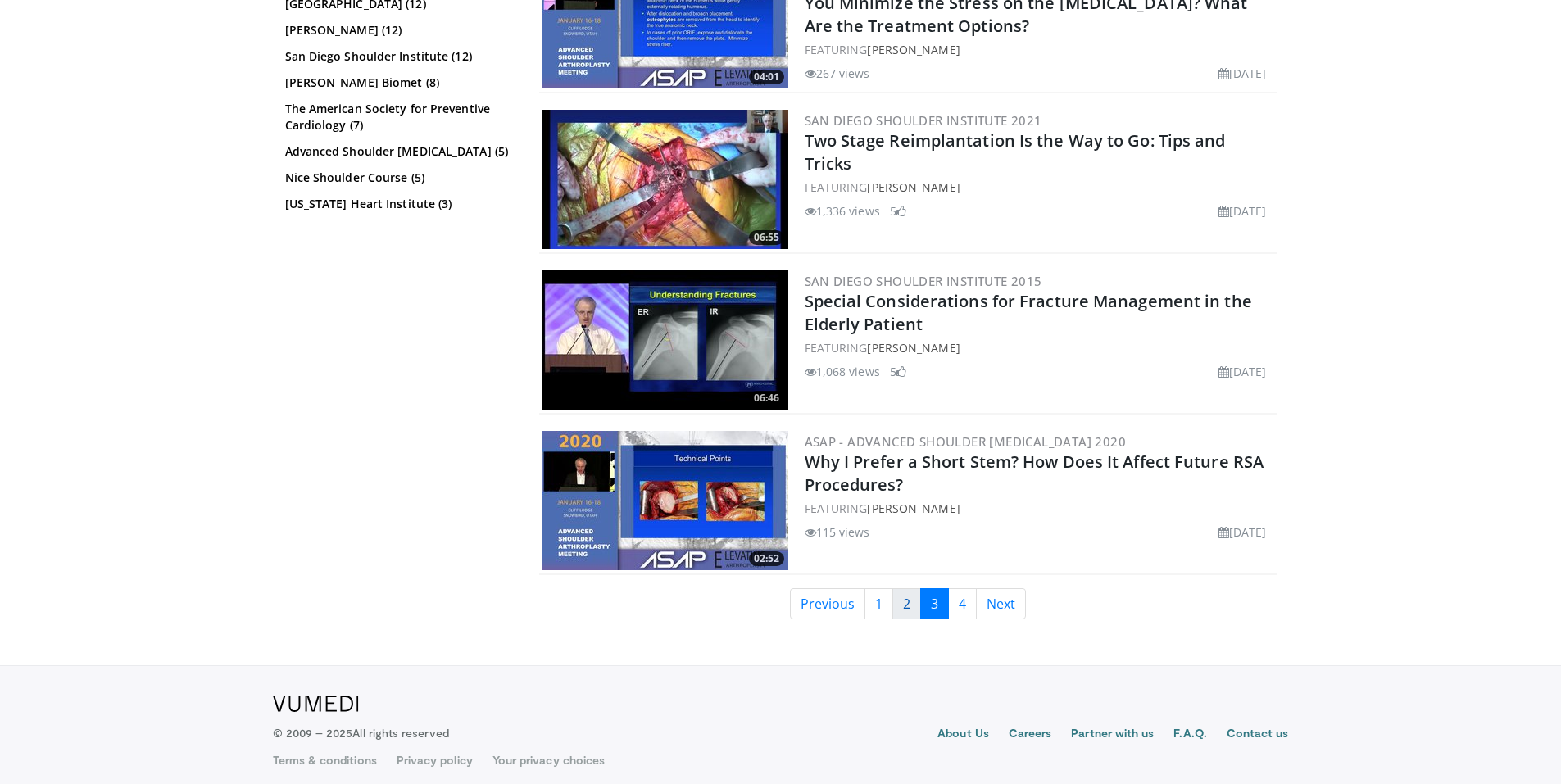
click at [913, 603] on link "2" at bounding box center [906, 603] width 29 height 31
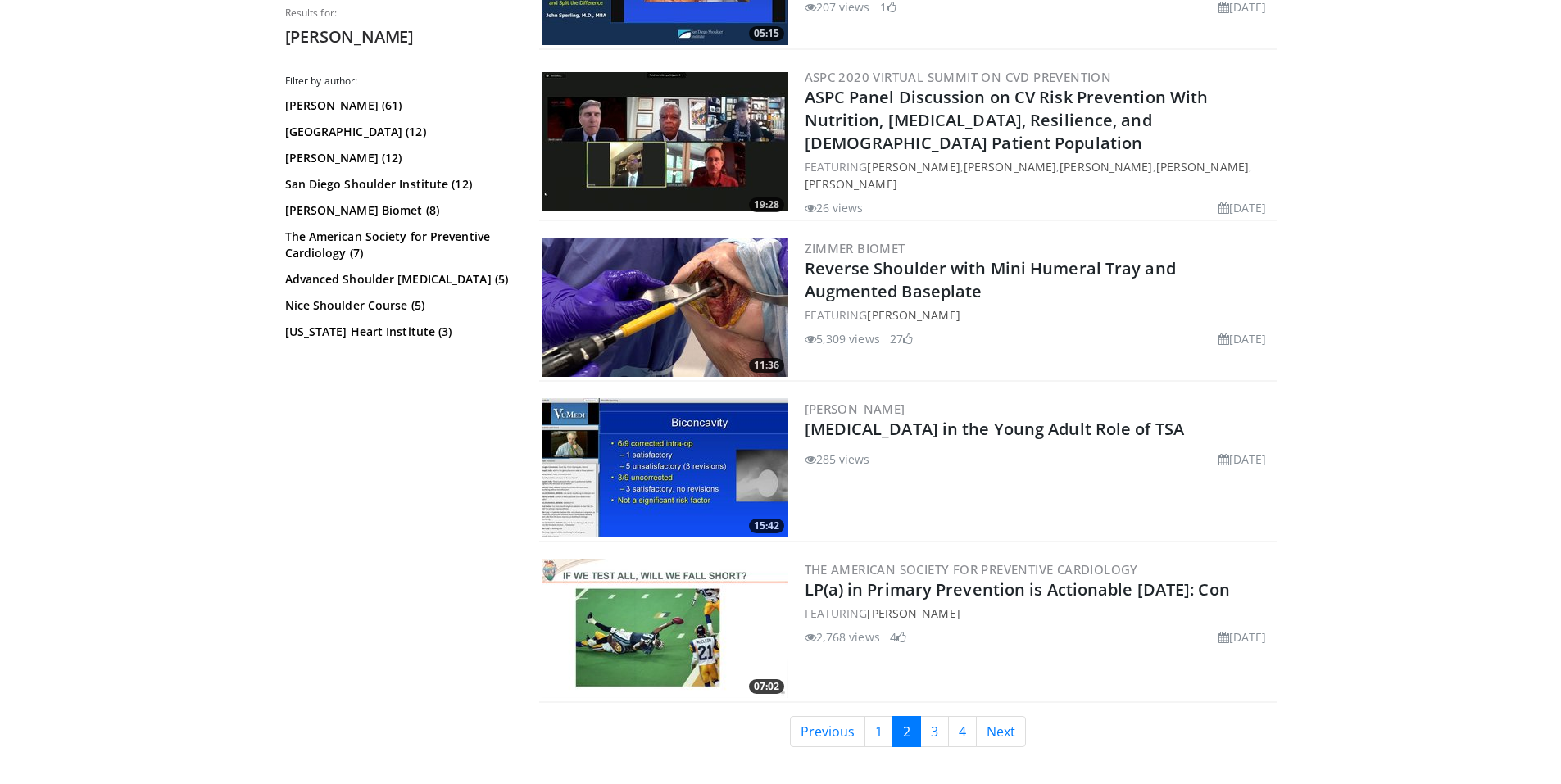
scroll to position [3849, 0]
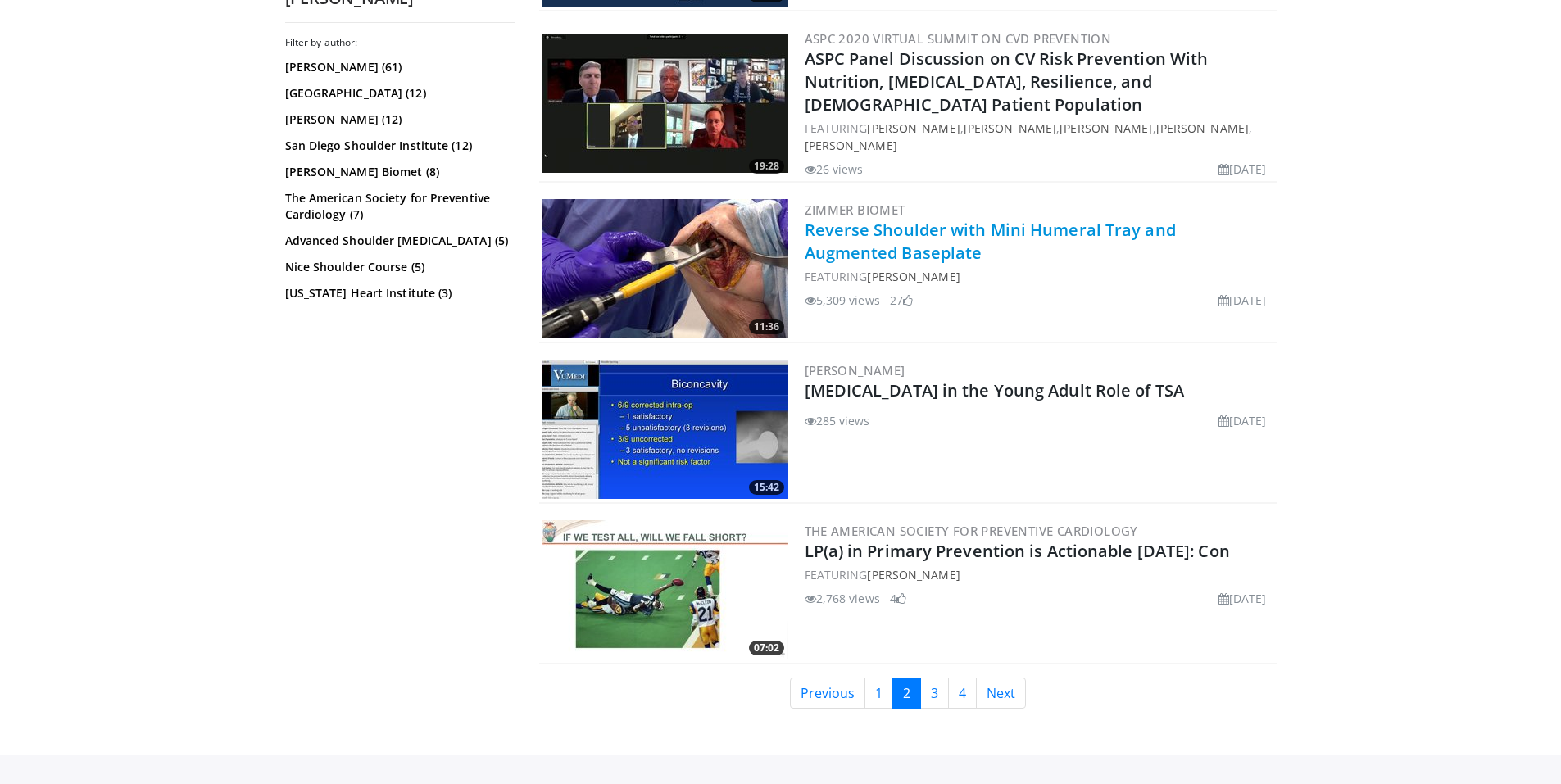
click at [908, 223] on link "Reverse Shoulder with Mini Humeral Tray and Augmented Baseplate" at bounding box center [989, 241] width 371 height 45
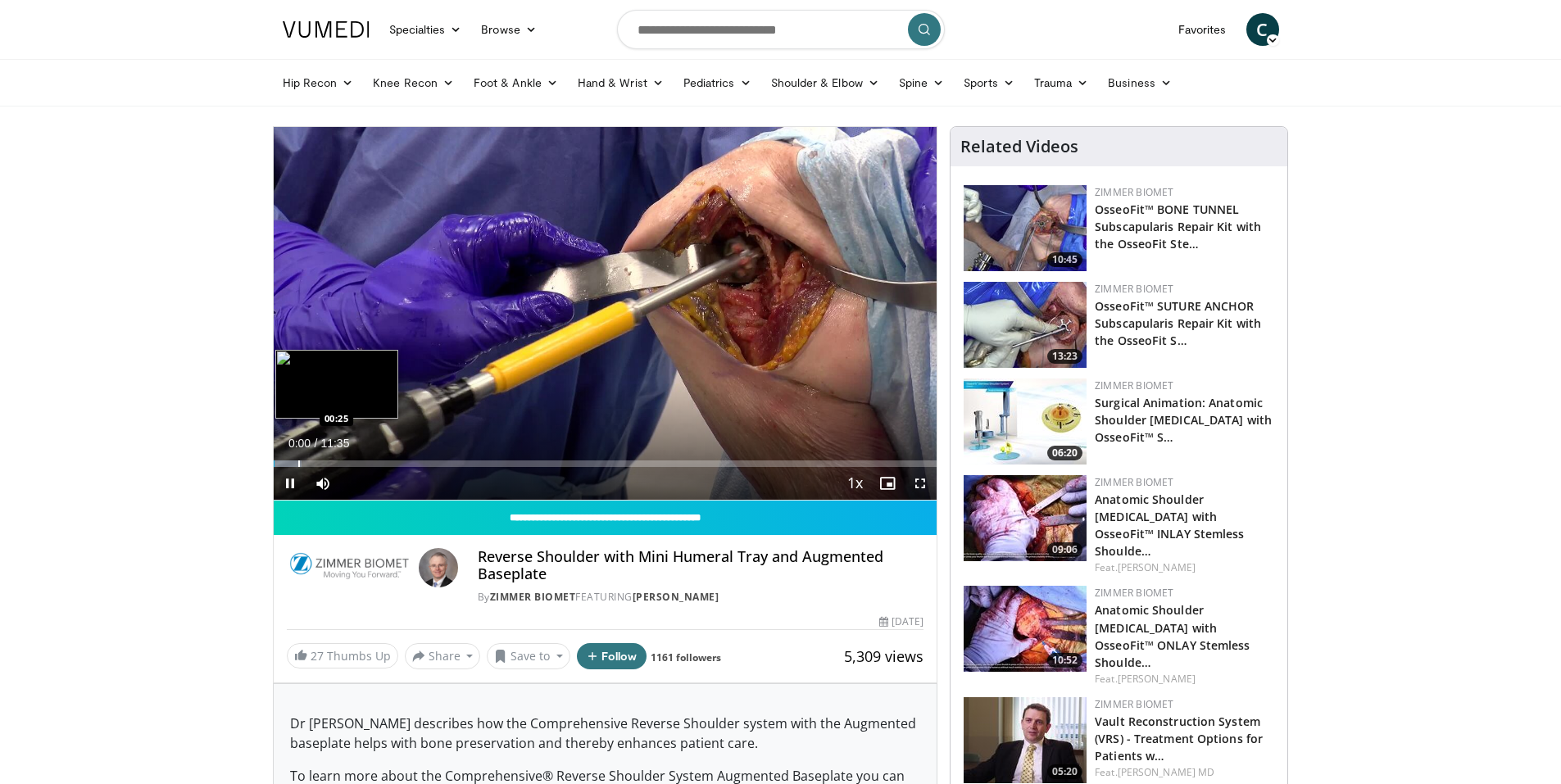
click at [298, 455] on div "Loaded : 4.32% 00:00 00:25" at bounding box center [605, 459] width 664 height 16
click at [327, 460] on div "Progress Bar" at bounding box center [328, 463] width 2 height 7
click at [355, 460] on div "Progress Bar" at bounding box center [356, 463] width 2 height 7
click at [339, 461] on div "Progress Bar" at bounding box center [340, 463] width 2 height 7
click at [354, 459] on div "Loaded : 20.16% 01:12 01:24" at bounding box center [605, 459] width 664 height 16
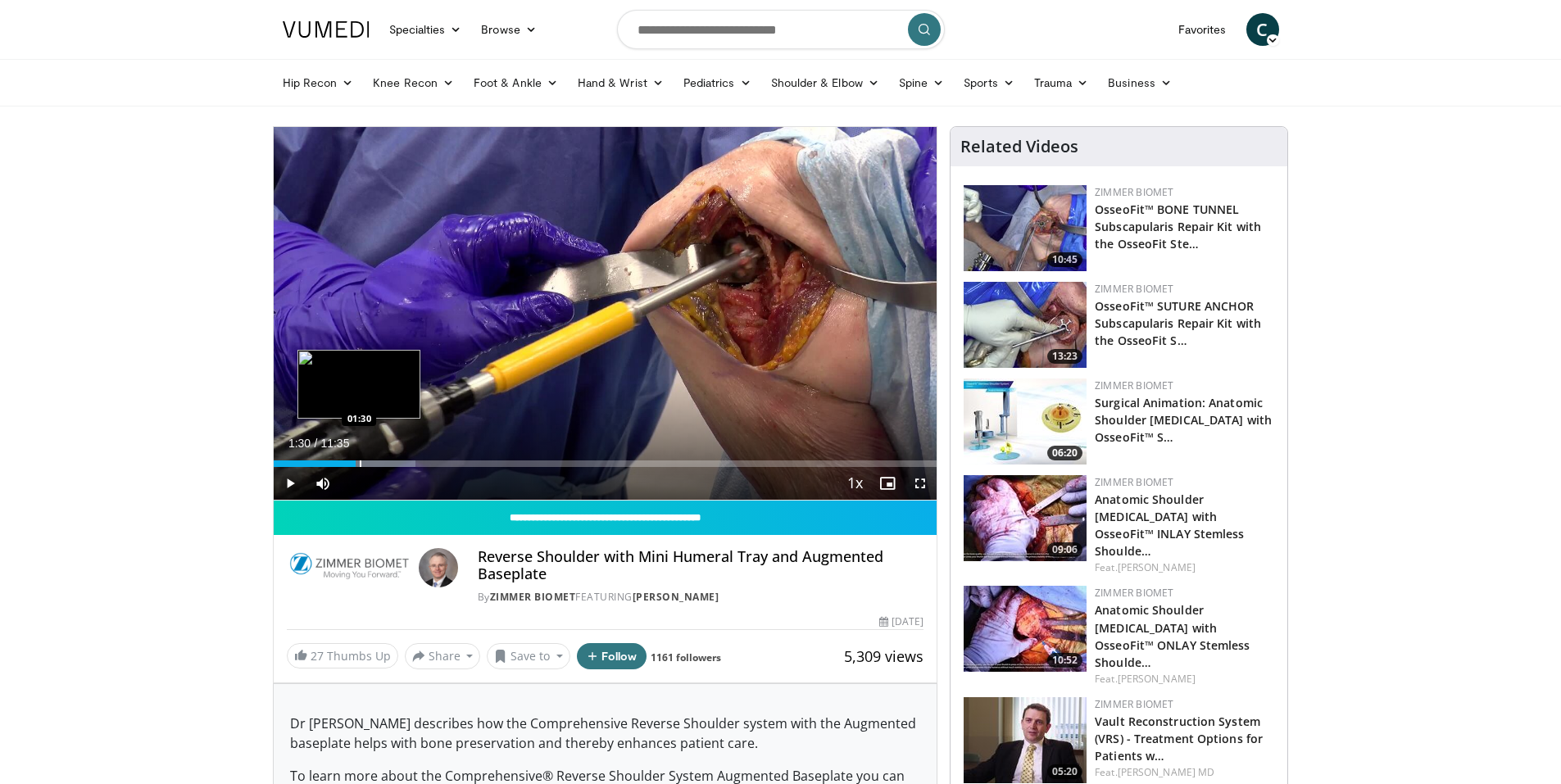
click at [360, 462] on div "Progress Bar" at bounding box center [361, 463] width 2 height 7
click at [368, 465] on div "Progress Bar" at bounding box center [369, 463] width 2 height 7
click at [379, 457] on div "Loaded : 23.04% 01:51 01:51" at bounding box center [605, 459] width 664 height 16
click at [394, 460] on div "Progress Bar" at bounding box center [395, 463] width 2 height 7
click at [399, 461] on div "Progress Bar" at bounding box center [400, 463] width 2 height 7
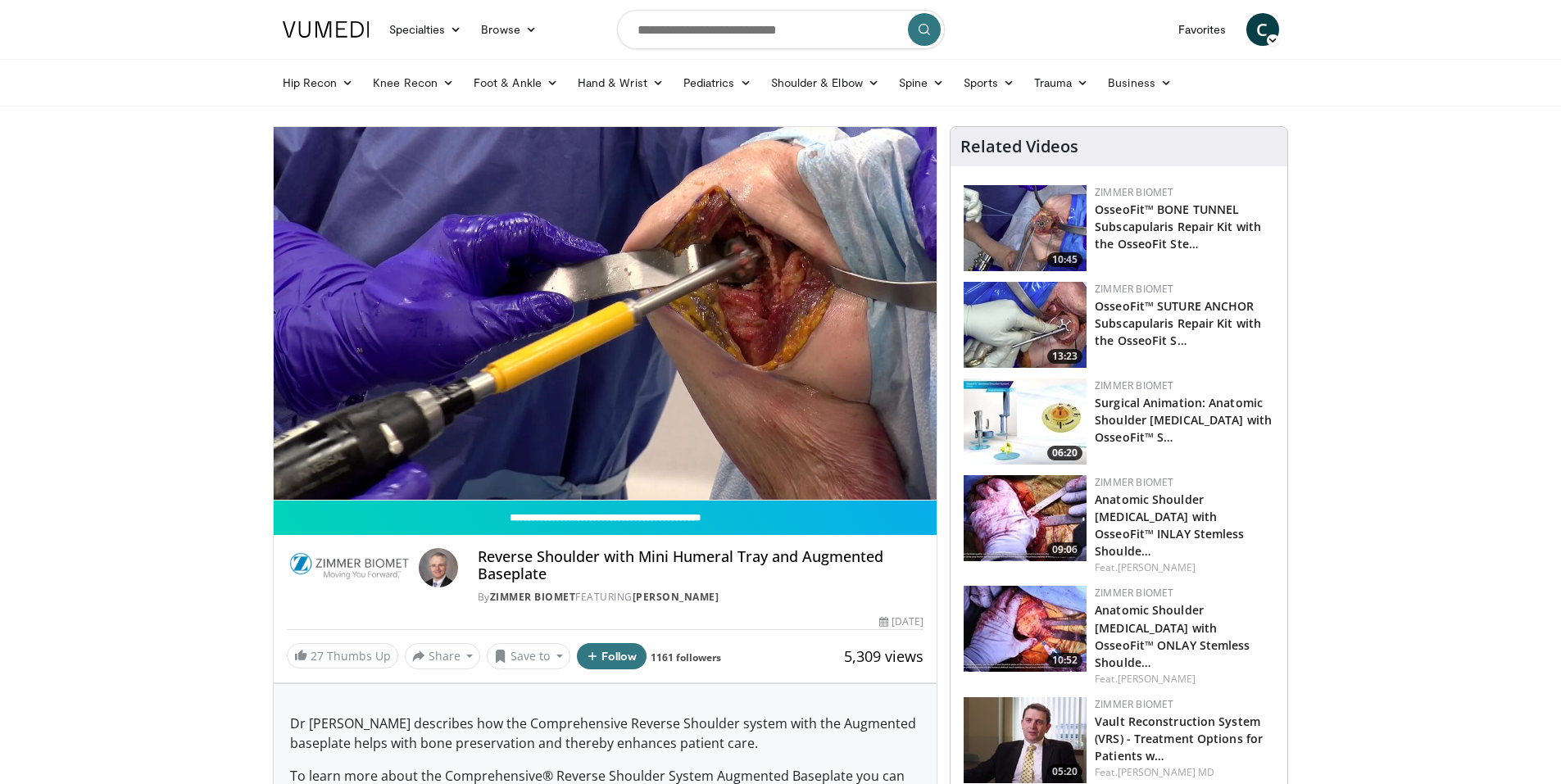
click at [403, 462] on div "10 seconds Tap to unmute" at bounding box center [605, 312] width 664 height 373
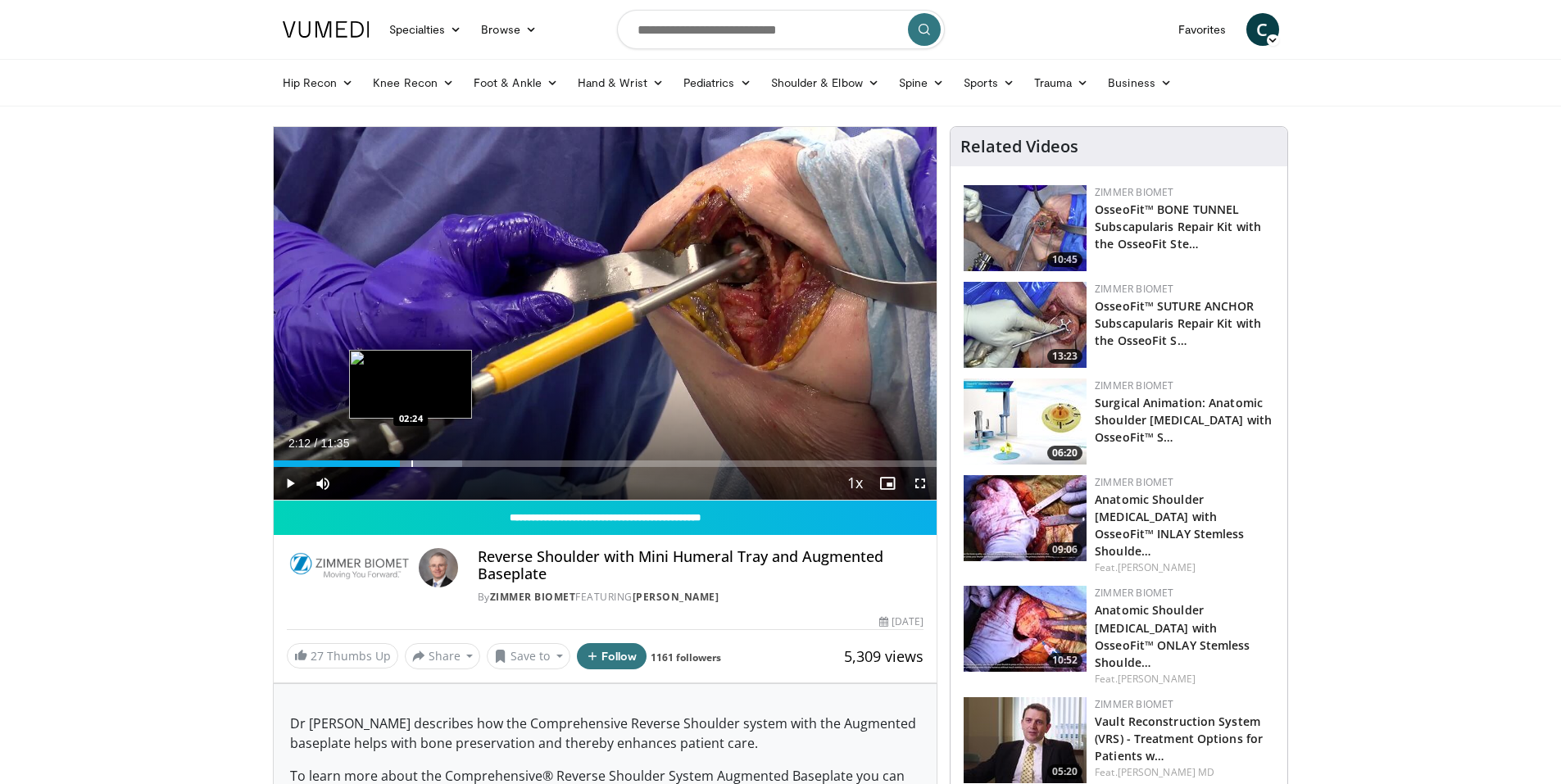
click at [412, 465] on div "Progress Bar" at bounding box center [413, 463] width 2 height 7
click at [422, 463] on div "Progress Bar" at bounding box center [423, 463] width 2 height 7
click at [431, 463] on div "Progress Bar" at bounding box center [432, 463] width 2 height 7
click at [441, 464] on div "Progress Bar" at bounding box center [442, 463] width 2 height 7
click at [457, 461] on div "Progress Bar" at bounding box center [458, 463] width 2 height 7
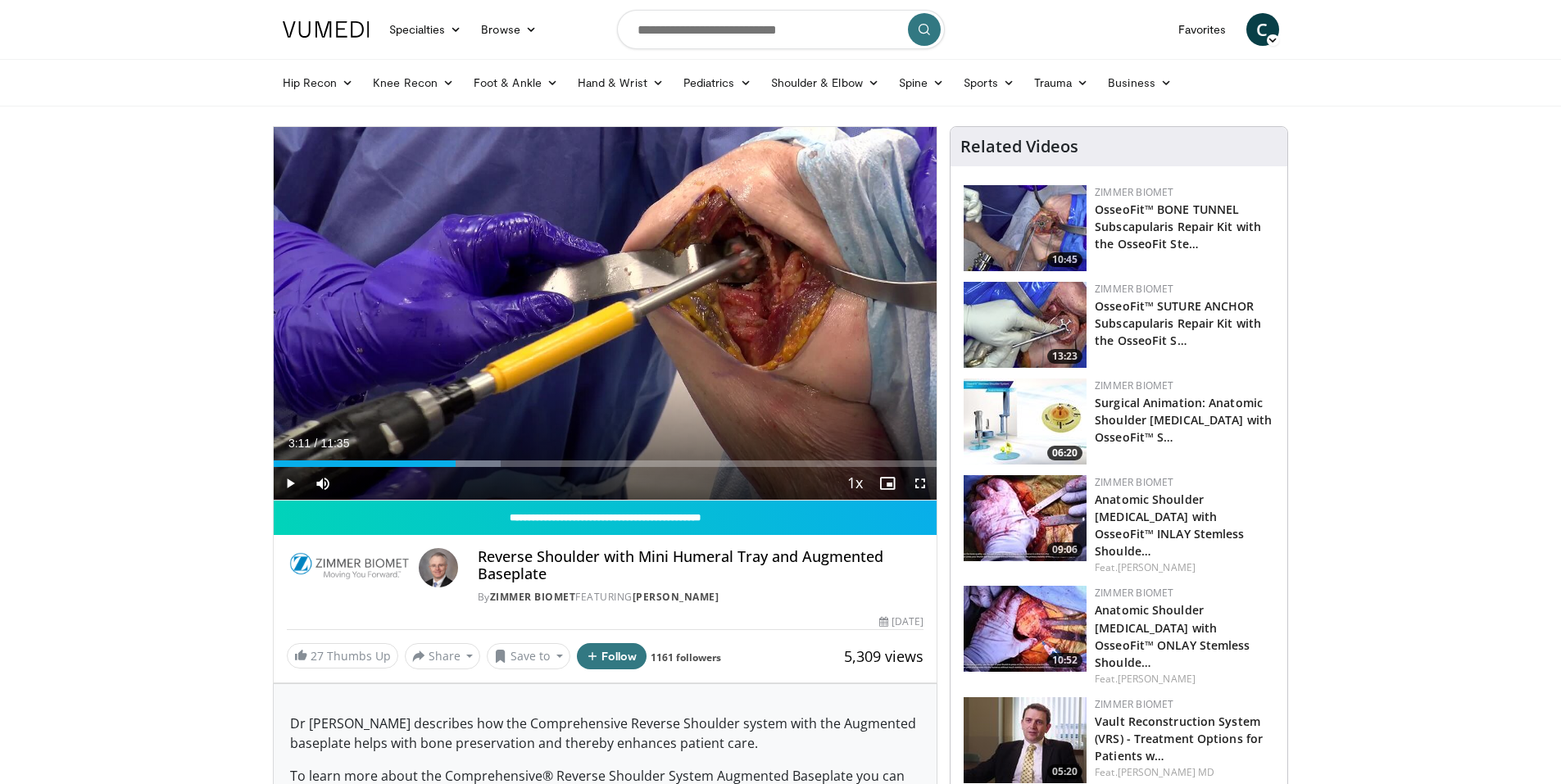
click at [470, 418] on div "10 seconds Tap to unmute" at bounding box center [605, 312] width 664 height 373
click at [480, 458] on div "Loaded : 37.09% 03:37 03:37" at bounding box center [605, 459] width 664 height 16
click at [496, 460] on div "Progress Bar" at bounding box center [497, 463] width 2 height 7
click at [507, 463] on div "Loaded : 41.38% 03:54 04:02" at bounding box center [605, 463] width 664 height 7
click at [527, 471] on div "Current Time 4:05 / Duration 11:35 Pause Skip Backward Skip Forward Mute Loaded…" at bounding box center [605, 482] width 664 height 33
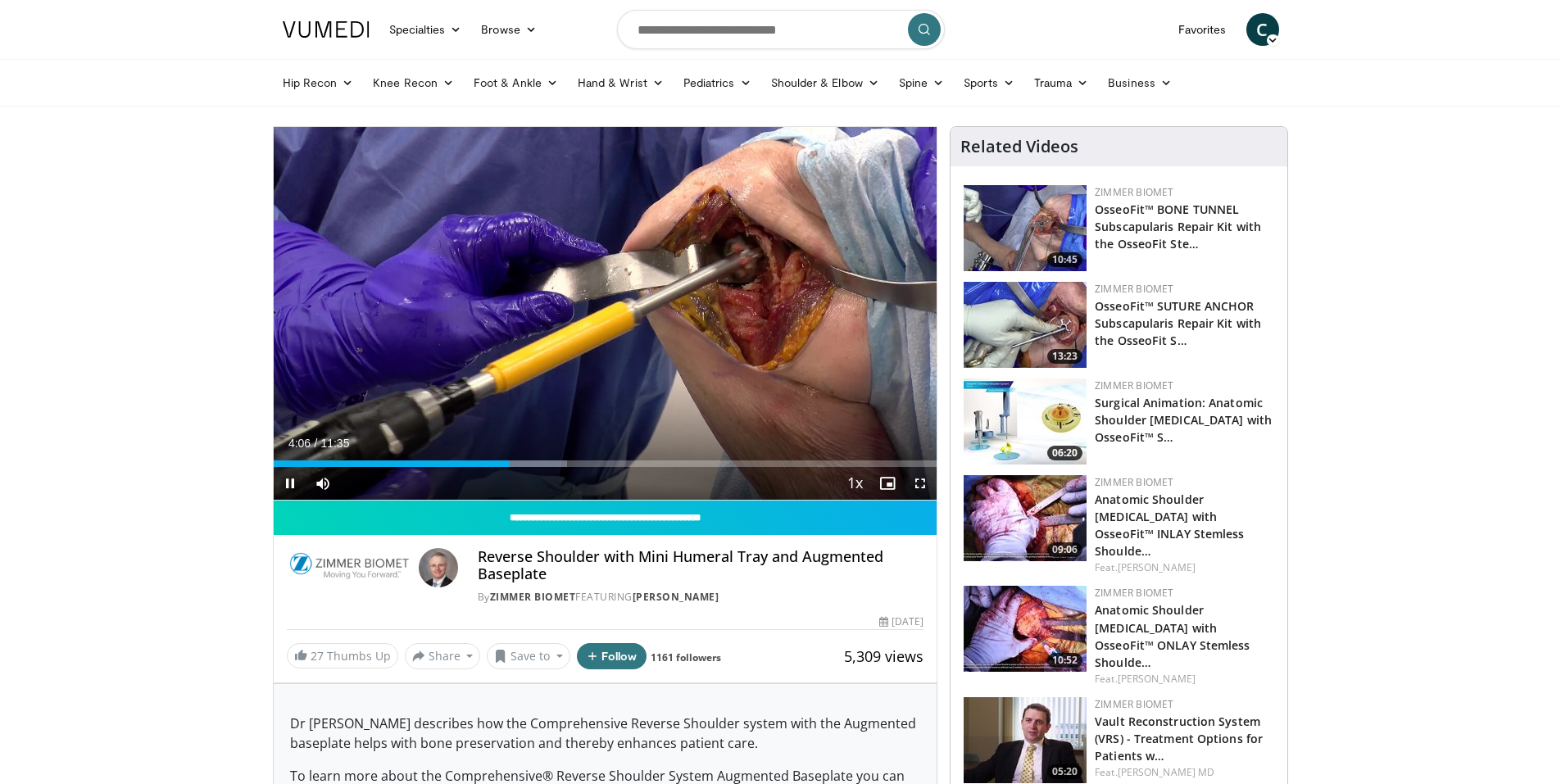
click at [526, 438] on div "Current Time 4:06 / Duration 11:35" at bounding box center [605, 443] width 664 height 15
click at [522, 463] on div "Progress Bar" at bounding box center [523, 463] width 2 height 7
click at [517, 464] on div "Progress Bar" at bounding box center [518, 463] width 2 height 7
click at [505, 465] on div "Progress Bar" at bounding box center [506, 463] width 2 height 7
click at [490, 465] on div "Progress Bar" at bounding box center [491, 463] width 2 height 7
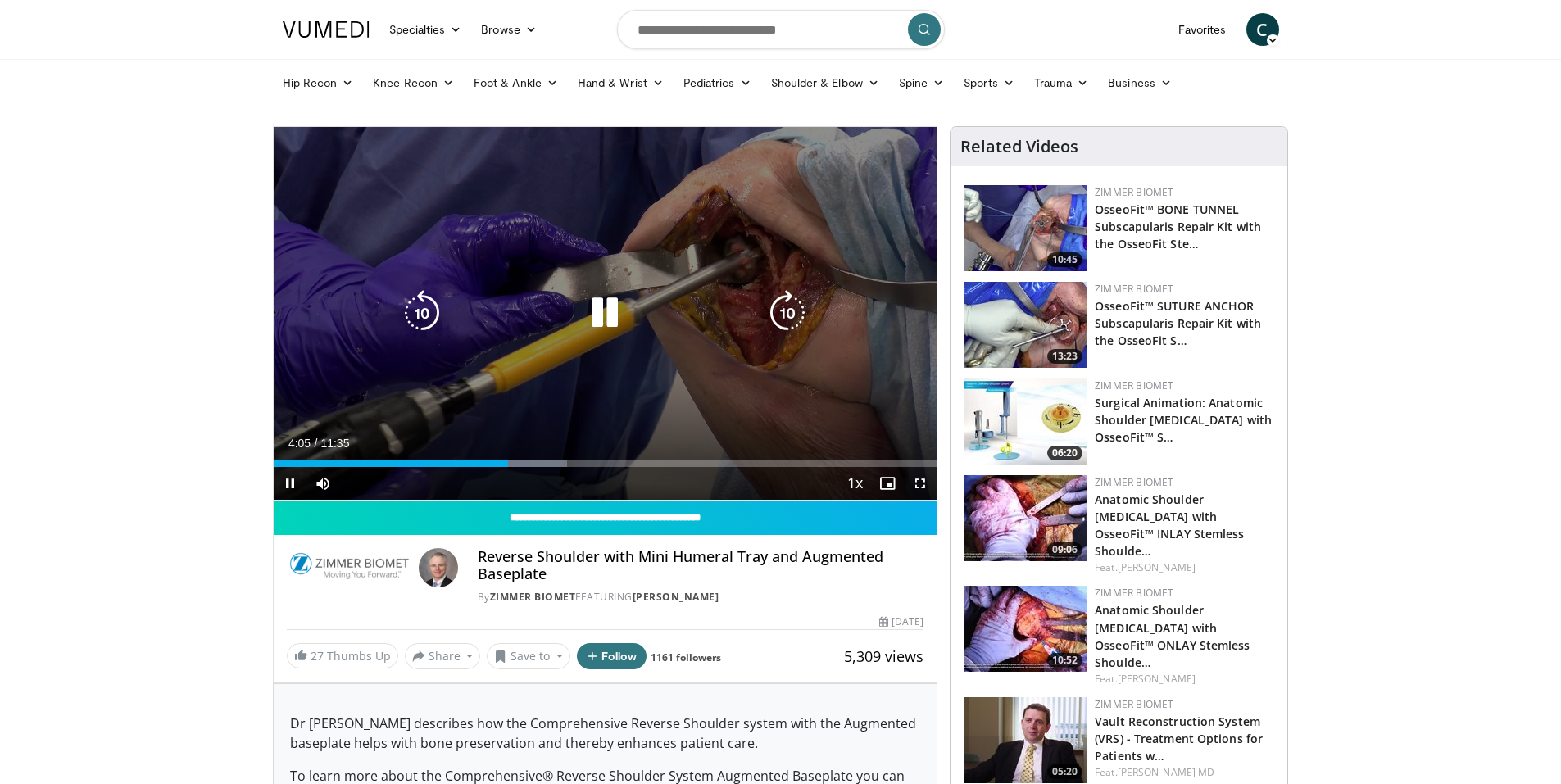
click at [559, 289] on div "10 seconds Tap to unmute" at bounding box center [605, 312] width 664 height 373
click at [612, 369] on div "10 seconds Tap to unmute" at bounding box center [605, 312] width 664 height 373
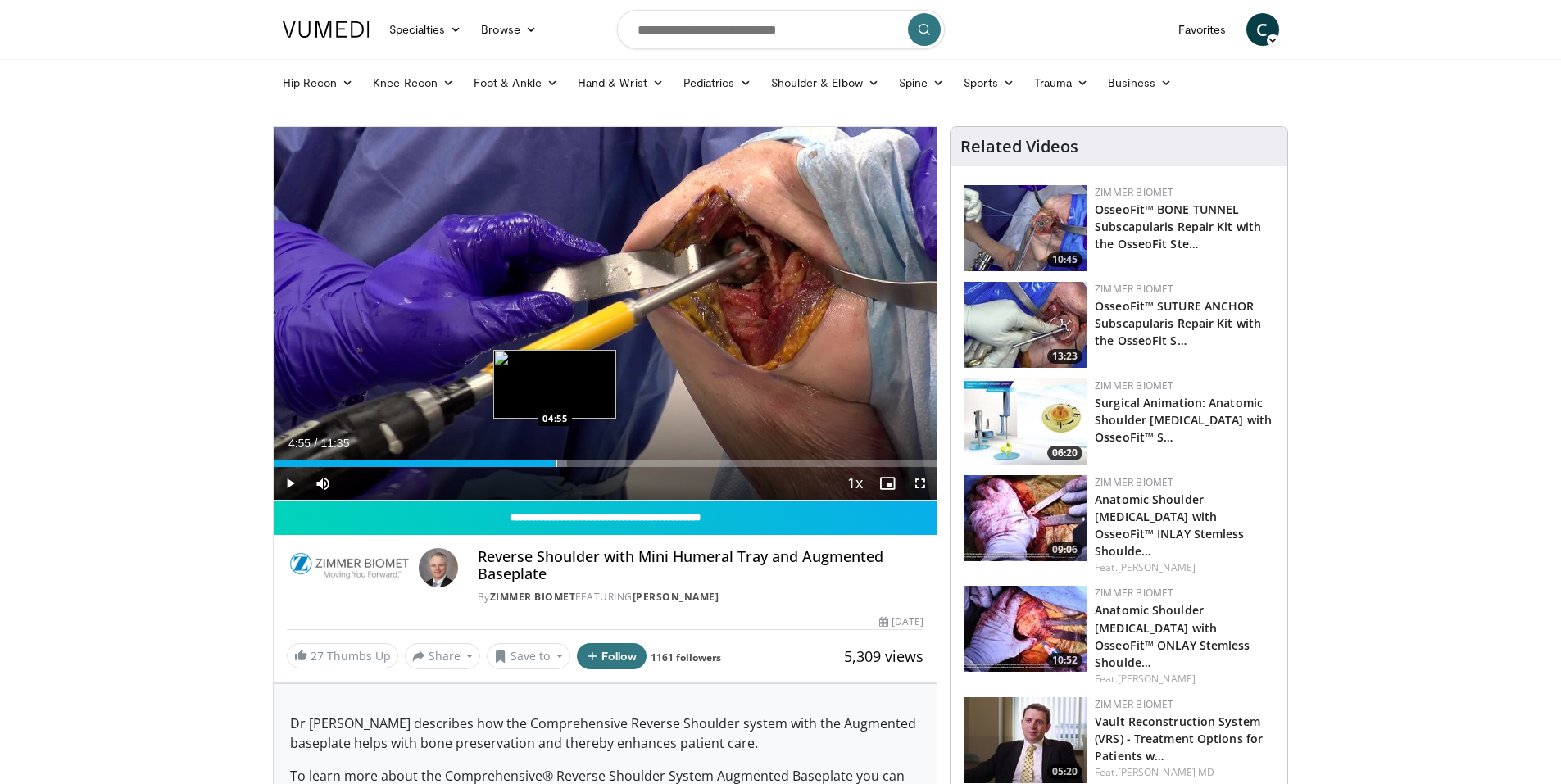
click at [555, 456] on div "Loaded : 44.23% 04:06 04:55" at bounding box center [605, 459] width 664 height 16
click at [564, 459] on div "Loaded : 44.23% 04:55 05:04" at bounding box center [605, 459] width 664 height 16
click at [602, 461] on div "Progress Bar" at bounding box center [603, 463] width 2 height 7
click at [597, 462] on div "Progress Bar" at bounding box center [597, 463] width 2 height 7
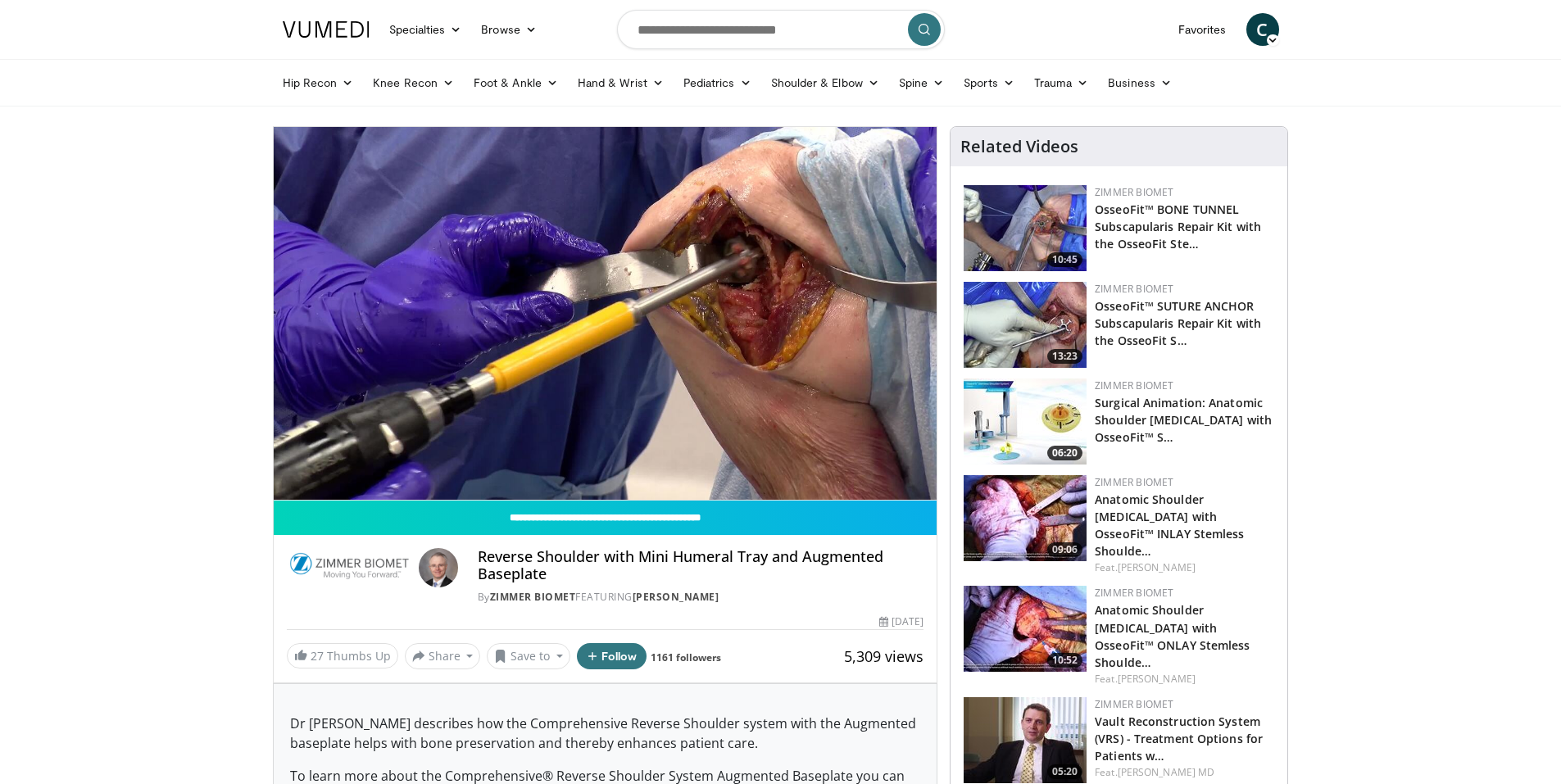
click at [585, 462] on div "10 seconds Tap to unmute" at bounding box center [605, 312] width 664 height 373
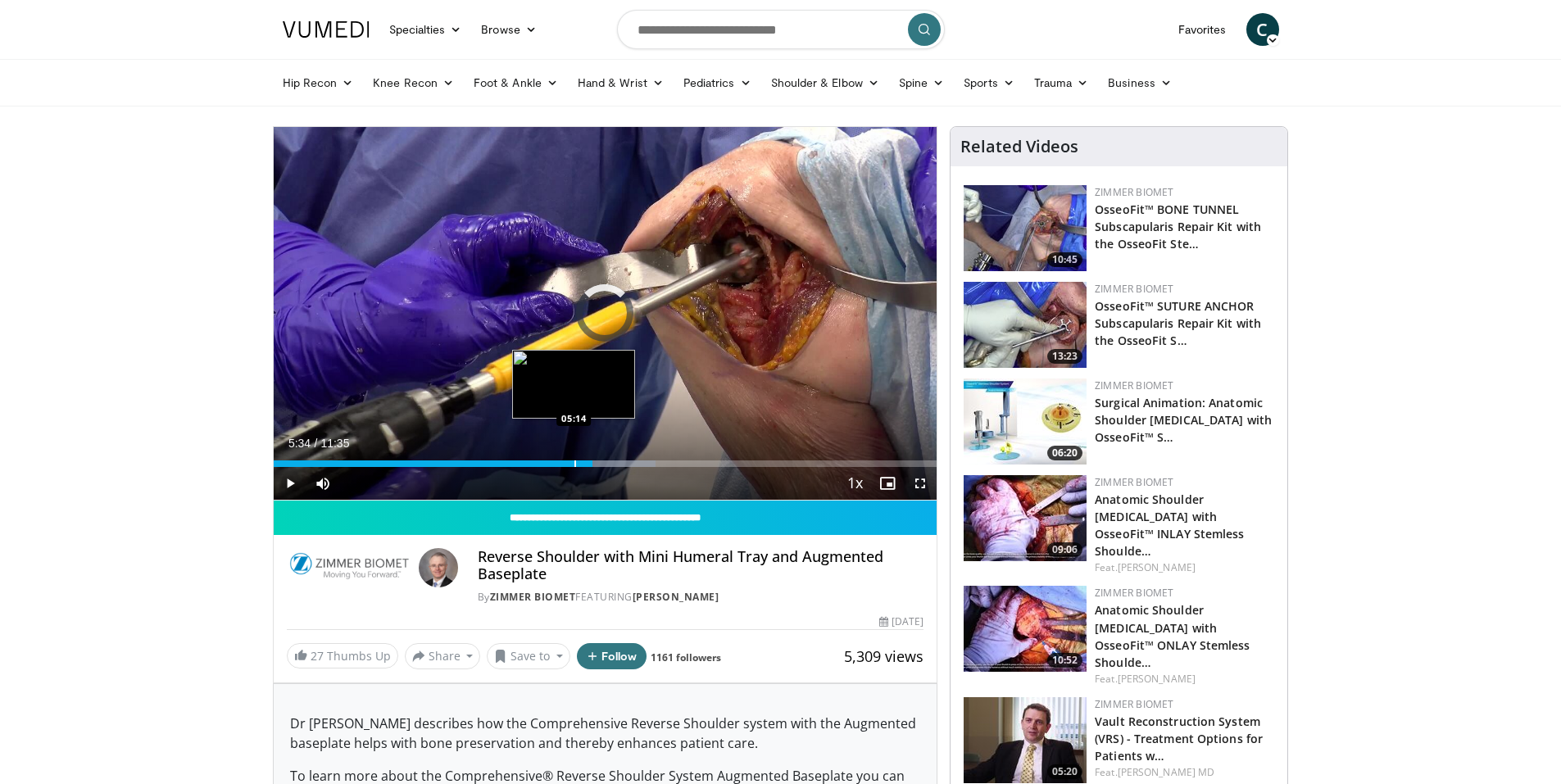
click at [575, 460] on div "Progress Bar" at bounding box center [576, 463] width 2 height 7
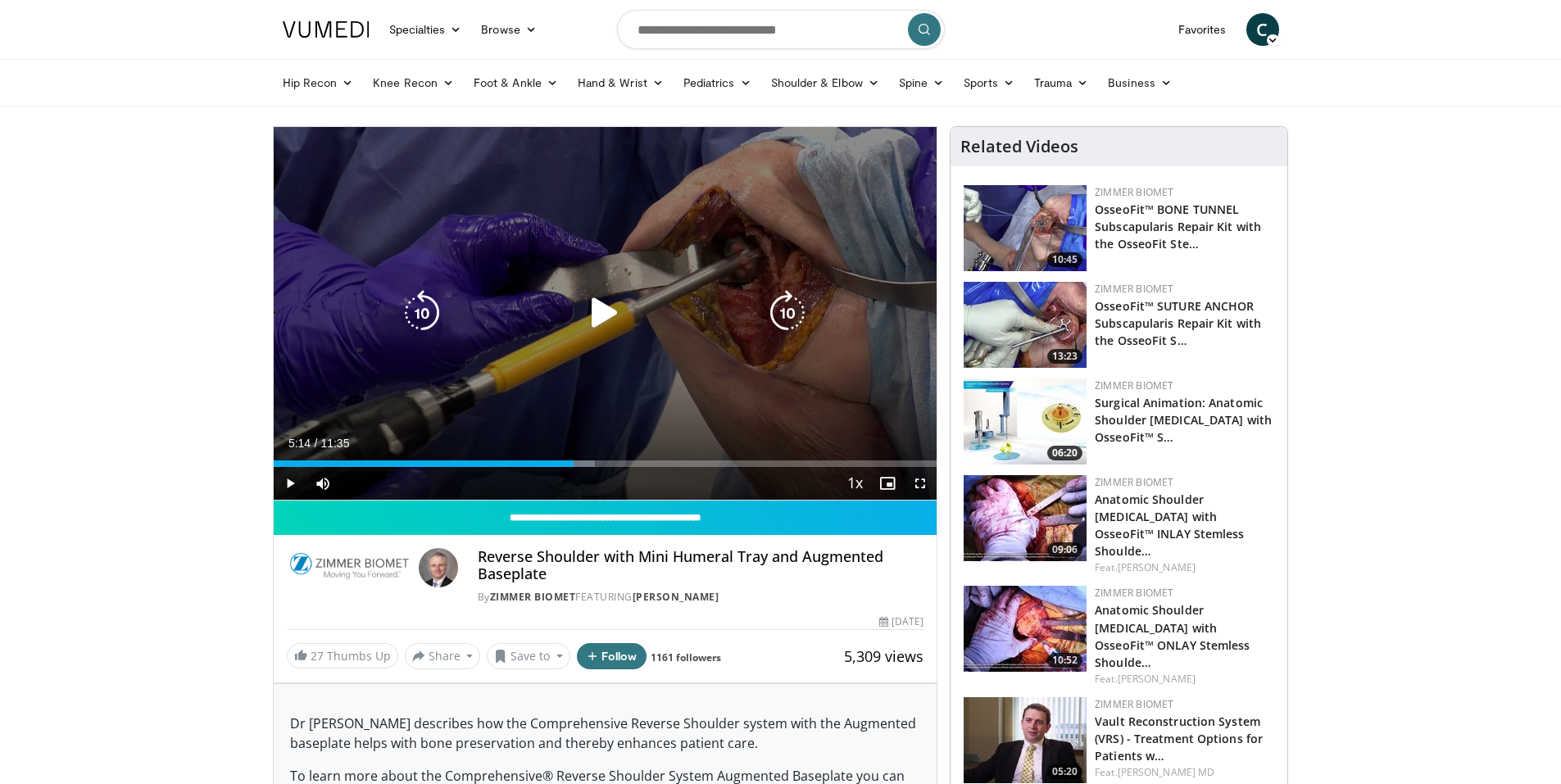
click at [588, 426] on div "10 seconds Tap to unmute" at bounding box center [605, 312] width 664 height 373
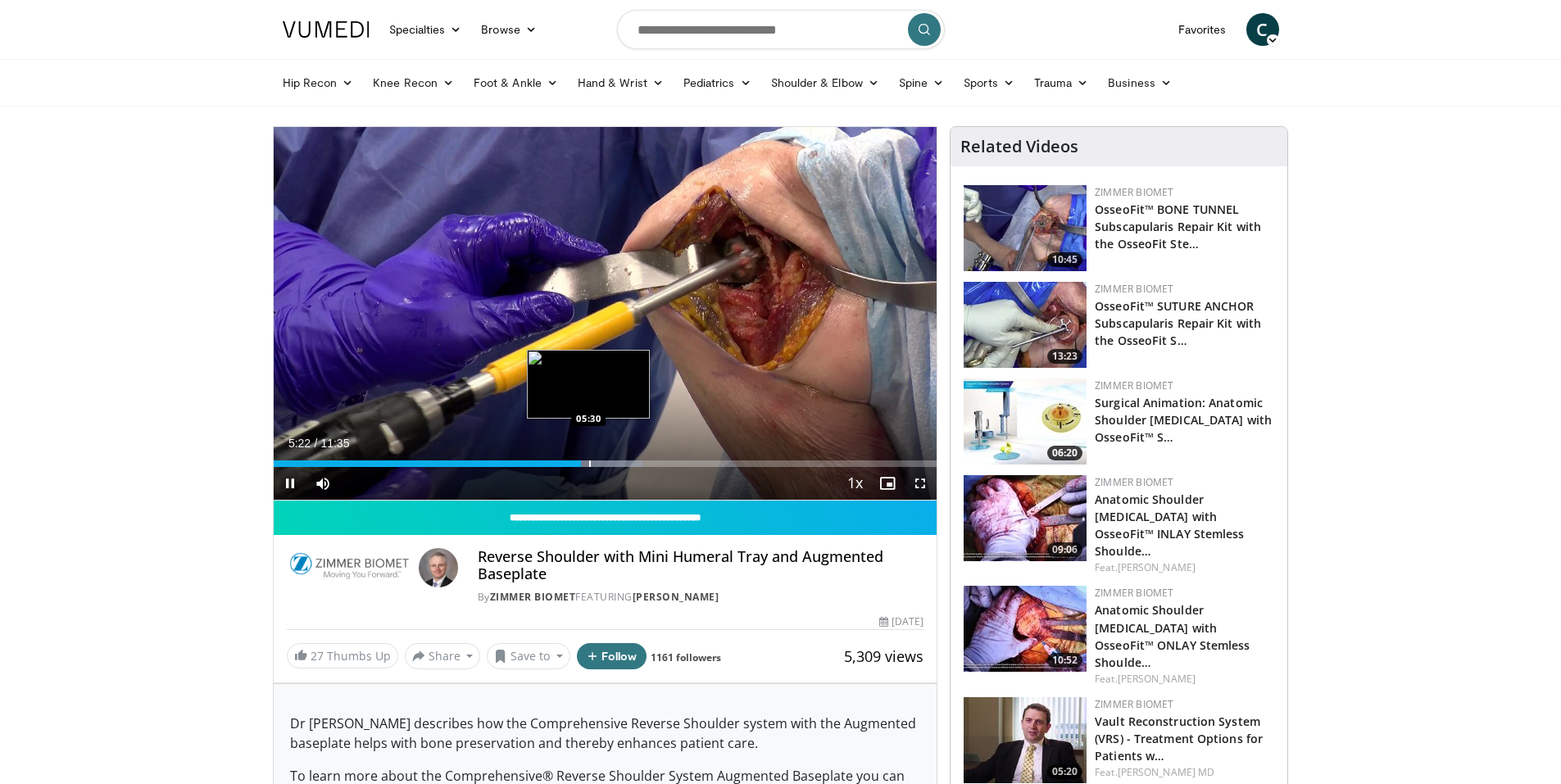
click at [589, 462] on div "Progress Bar" at bounding box center [590, 463] width 2 height 7
click at [599, 465] on div "Progress Bar" at bounding box center [600, 463] width 2 height 7
click at [608, 462] on div "Progress Bar" at bounding box center [609, 463] width 2 height 7
click at [619, 462] on video-js "**********" at bounding box center [605, 313] width 664 height 374
click at [624, 463] on div "Progress Bar" at bounding box center [625, 463] width 2 height 7
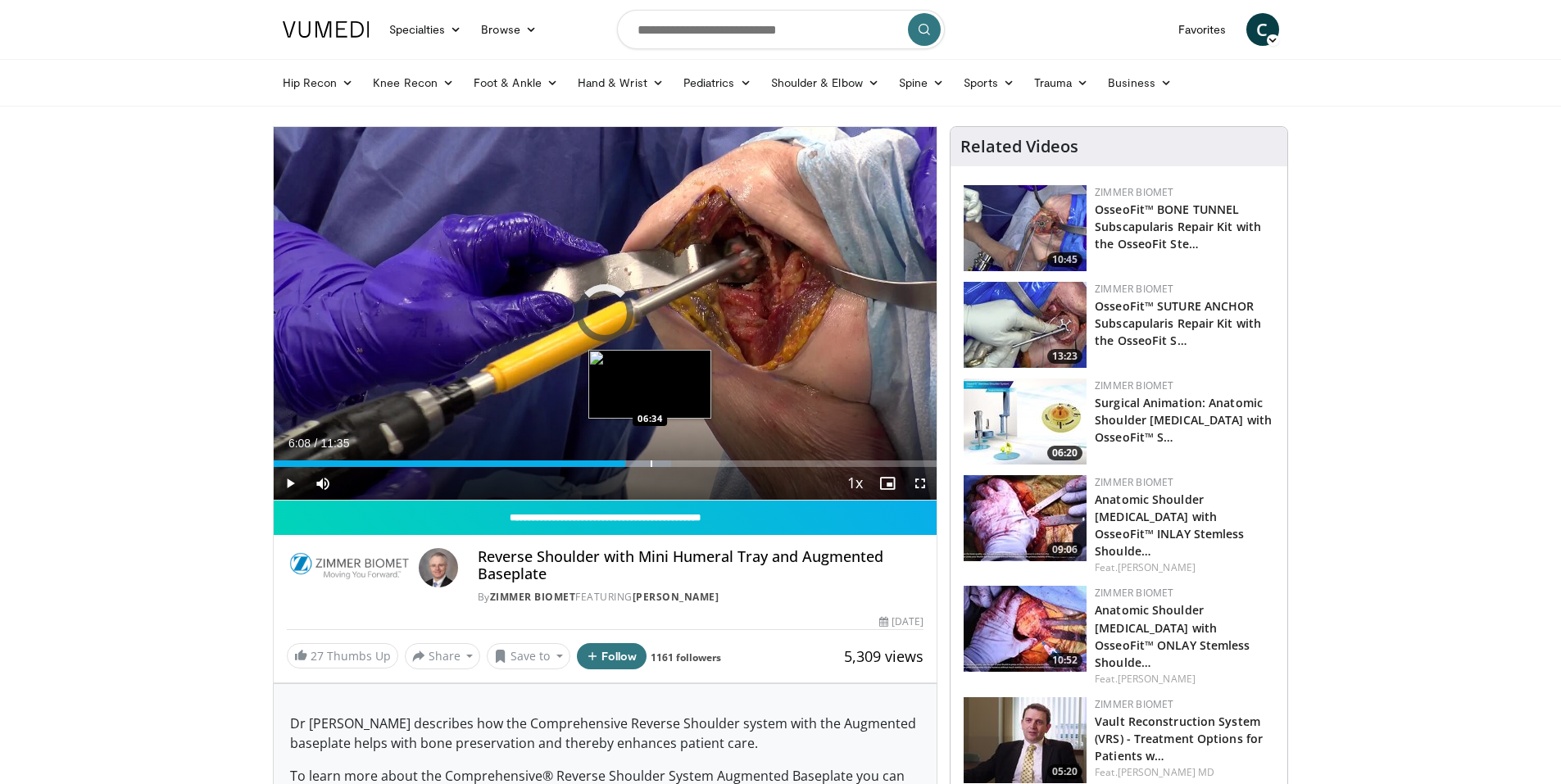
click at [651, 463] on div "Progress Bar" at bounding box center [652, 463] width 2 height 7
click at [669, 463] on div "Progress Bar" at bounding box center [670, 463] width 2 height 7
click at [685, 465] on div "Progress Bar" at bounding box center [686, 463] width 2 height 7
click at [695, 465] on div "Progress Bar" at bounding box center [695, 463] width 2 height 7
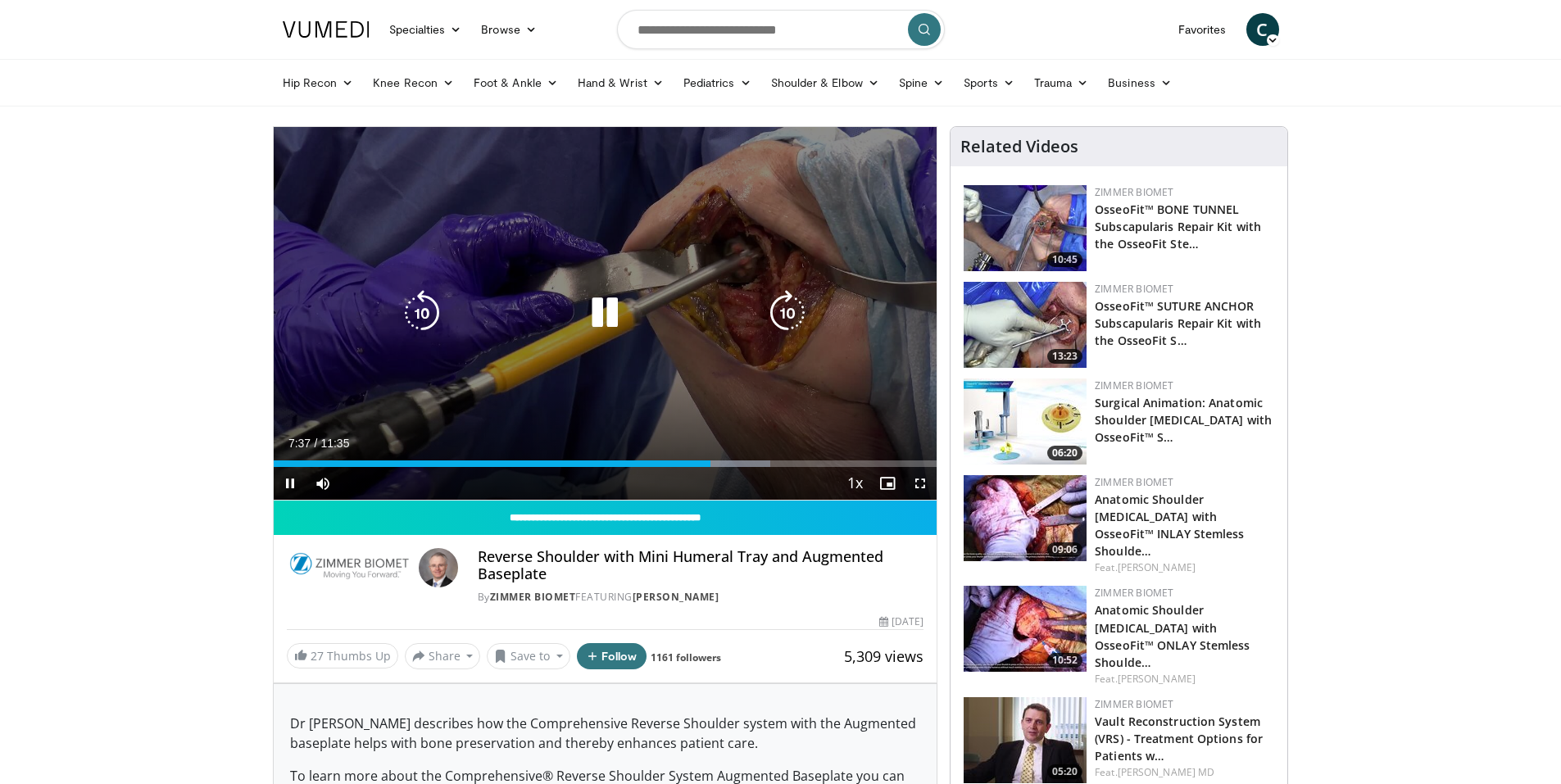
click at [604, 325] on icon "Video Player" at bounding box center [604, 312] width 46 height 45
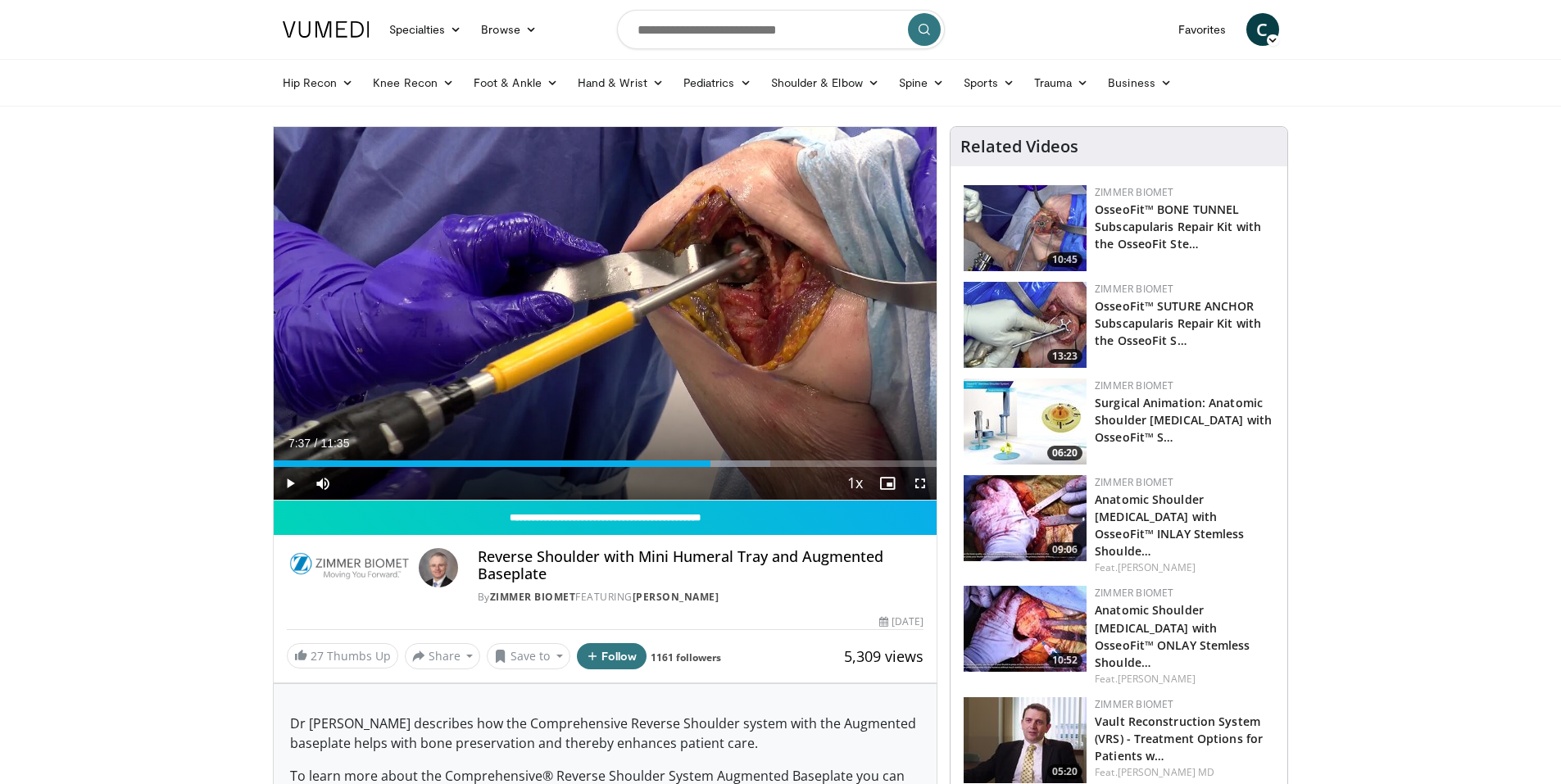
click at [313, 28] on img at bounding box center [326, 30] width 87 height 17
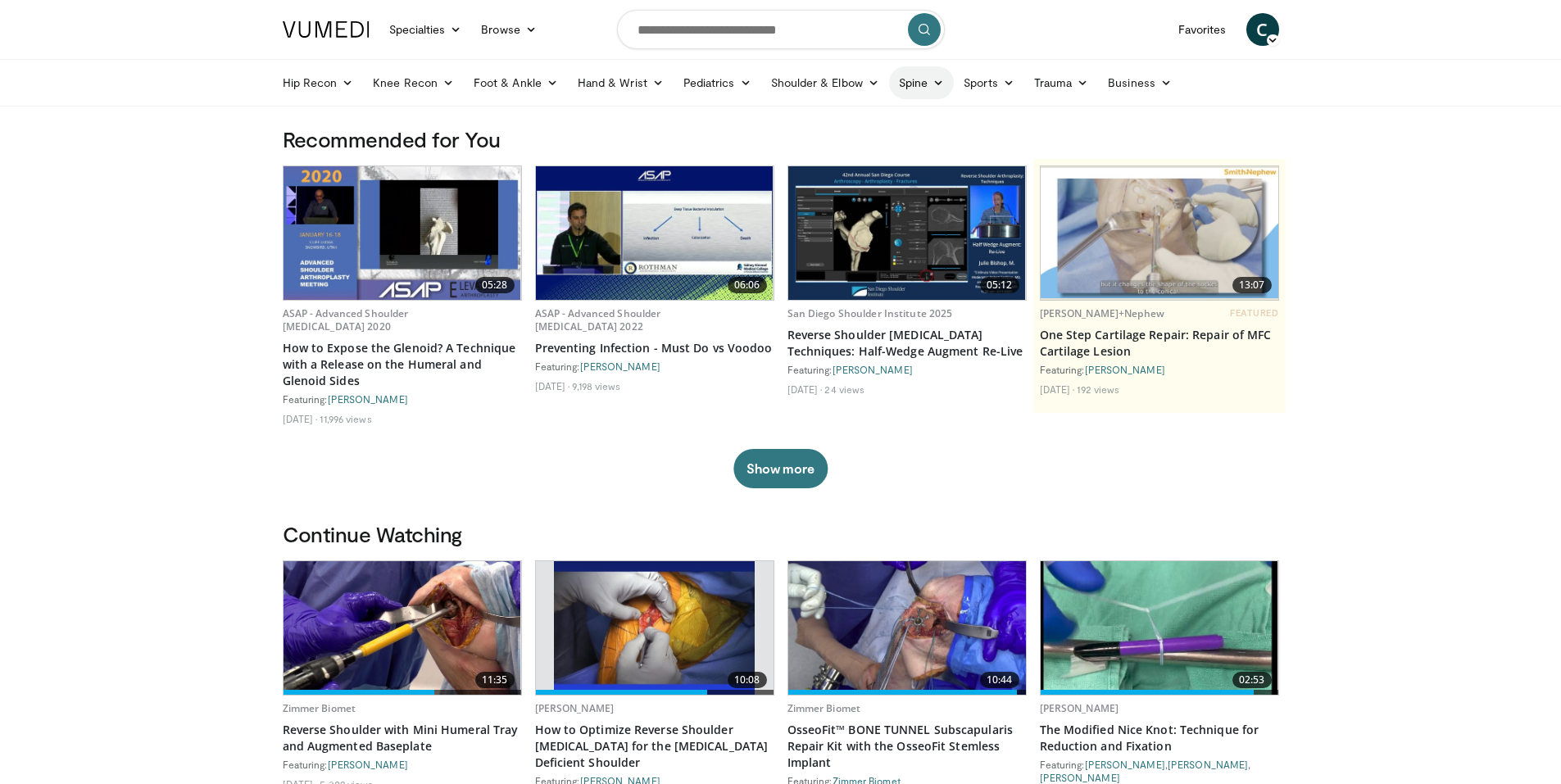
click at [924, 79] on link "Spine" at bounding box center [921, 82] width 64 height 33
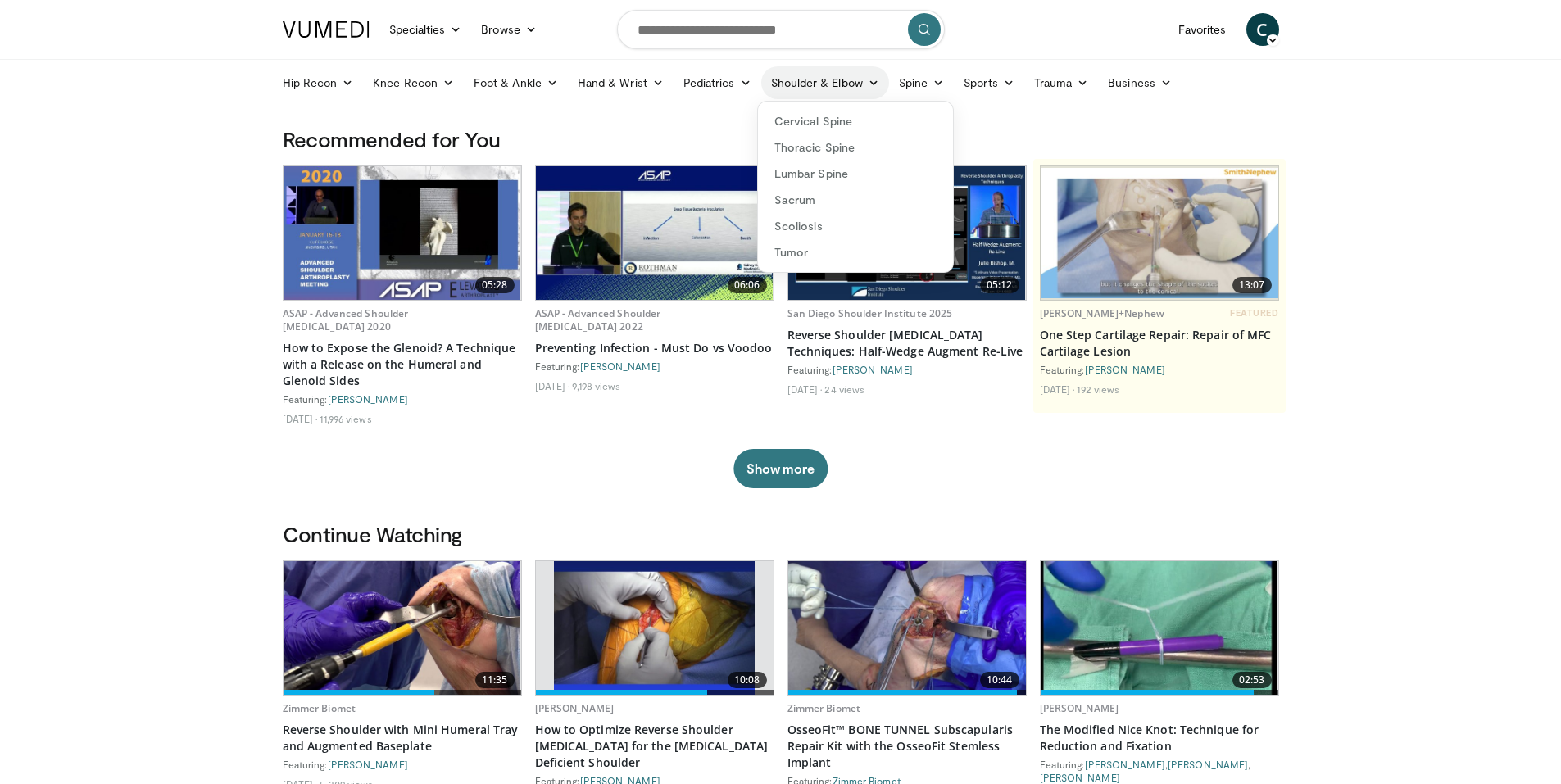
click at [854, 88] on link "Shoulder & Elbow" at bounding box center [824, 82] width 128 height 33
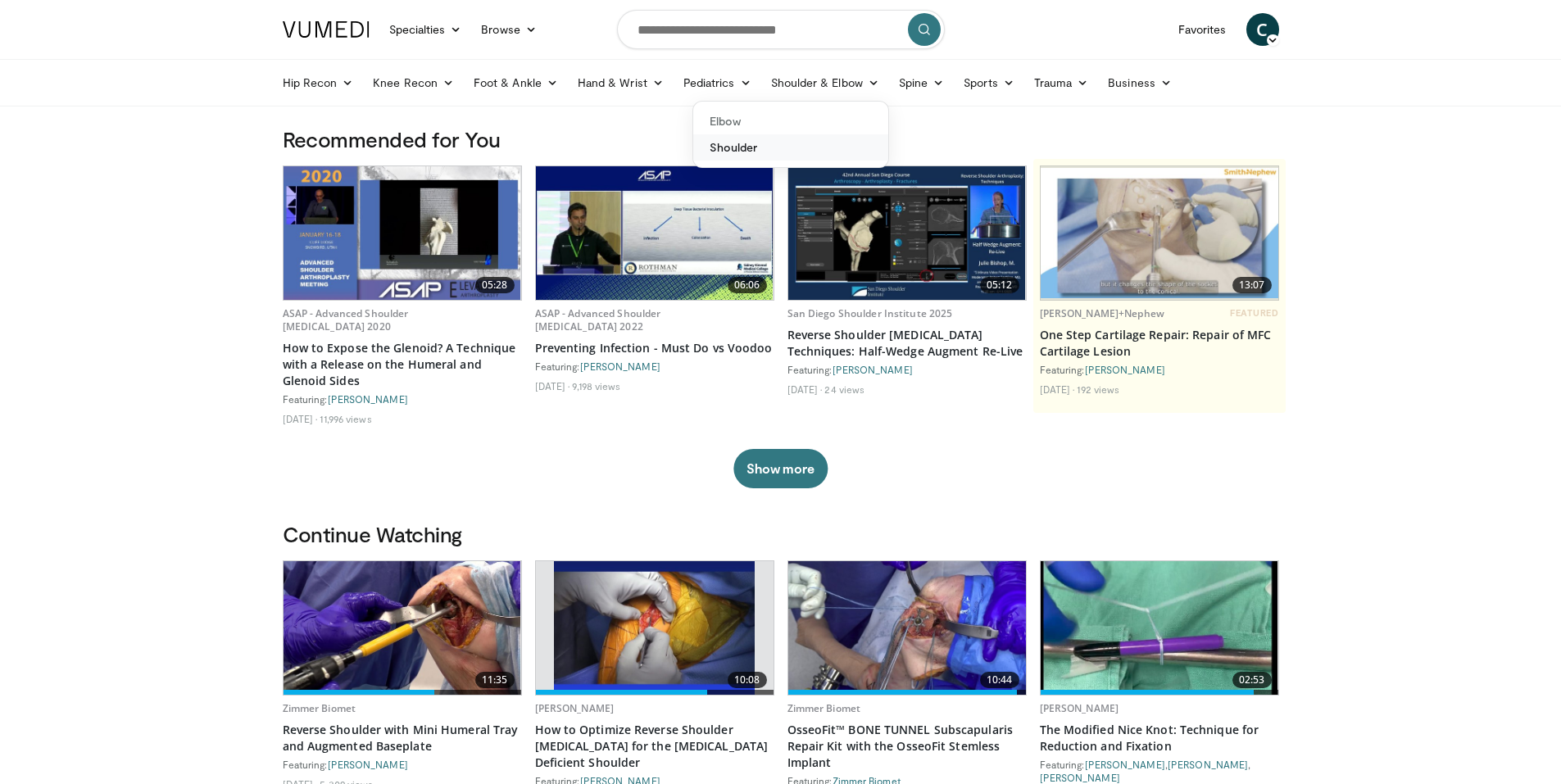
click at [795, 145] on link "Shoulder" at bounding box center [790, 147] width 195 height 27
